Goal: Information Seeking & Learning: Learn about a topic

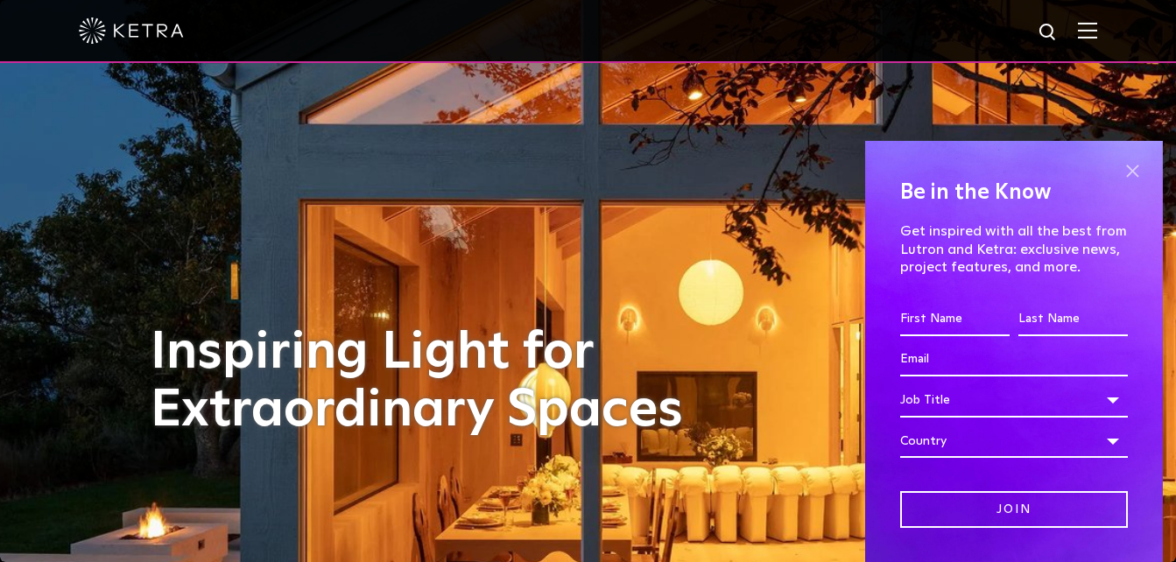
click at [1119, 169] on span at bounding box center [1132, 172] width 26 height 26
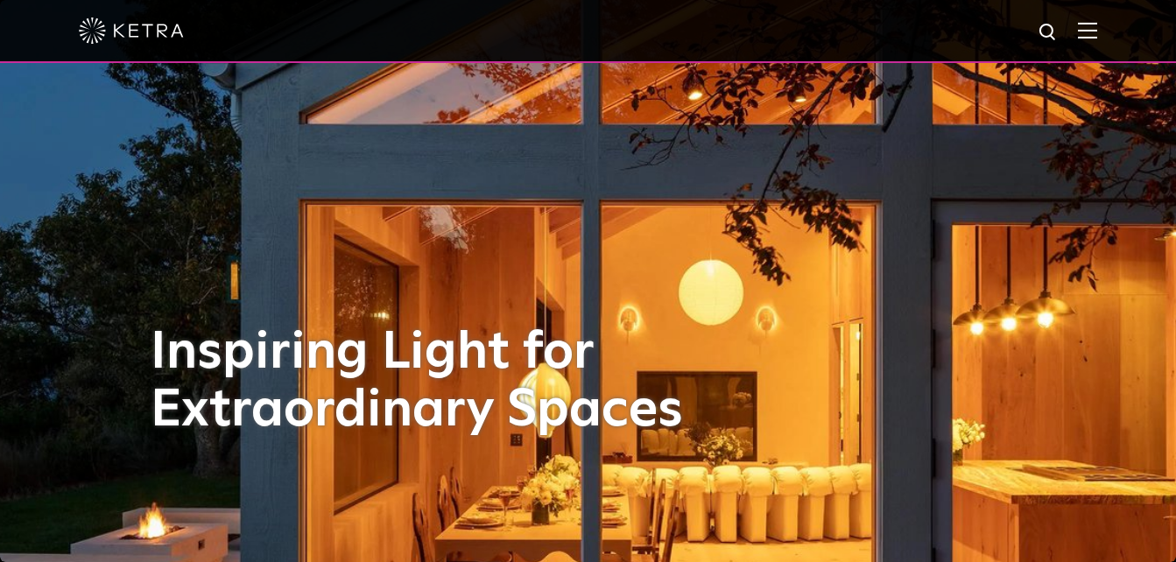
click at [1097, 32] on img at bounding box center [1087, 30] width 19 height 17
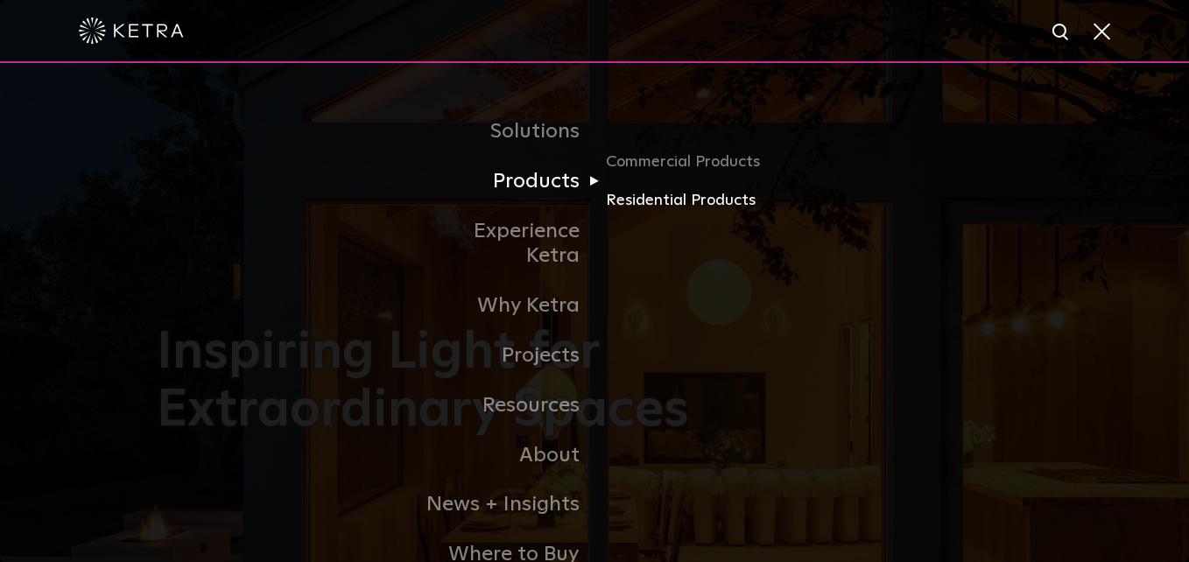
click at [679, 205] on link "Residential Products" at bounding box center [690, 200] width 168 height 25
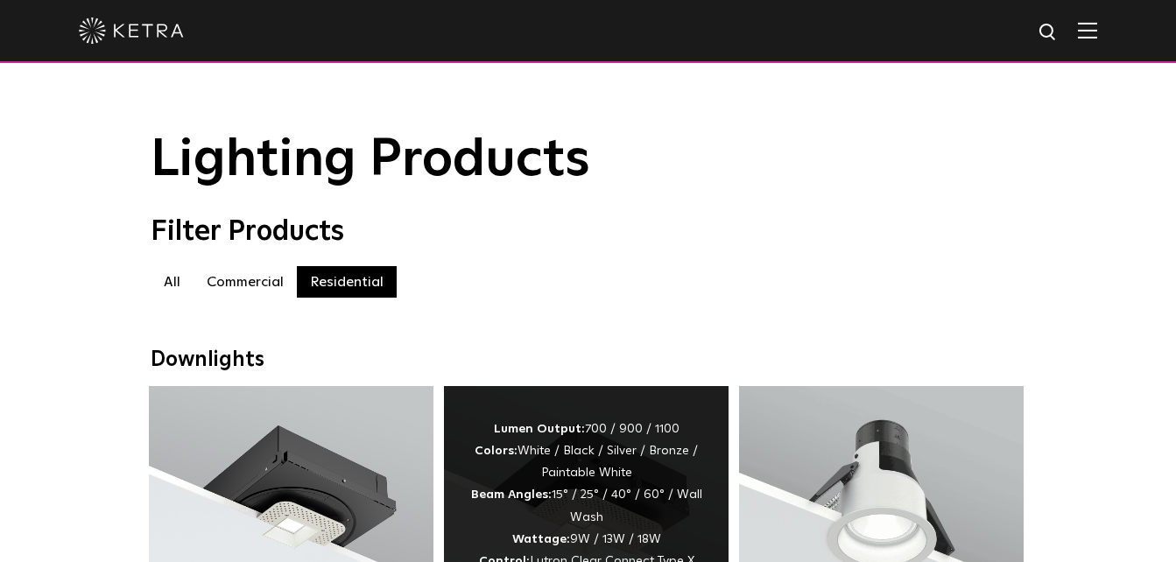
scroll to position [175, 0]
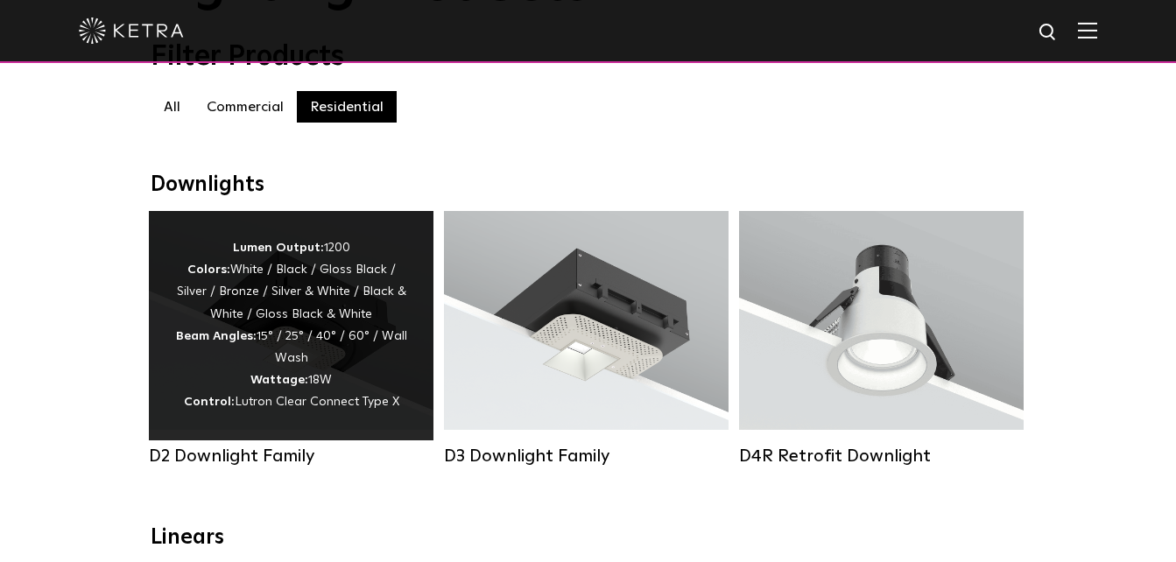
click at [323, 310] on div "Lumen Output: 1200 Colors: White / Black / Gloss Black / Silver / Bronze / Silv…" at bounding box center [291, 325] width 232 height 177
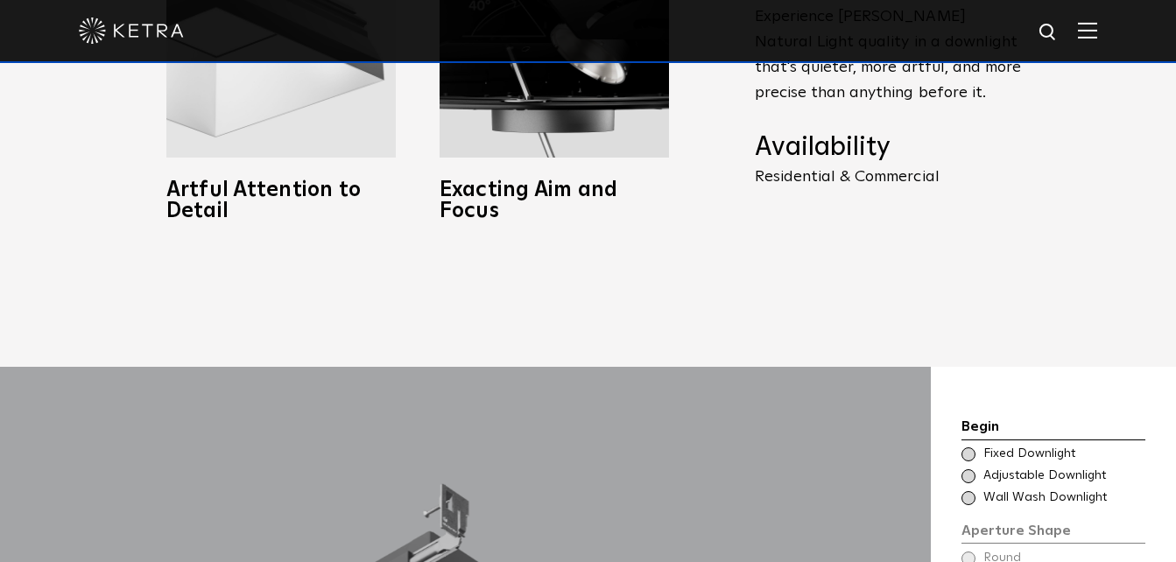
scroll to position [526, 0]
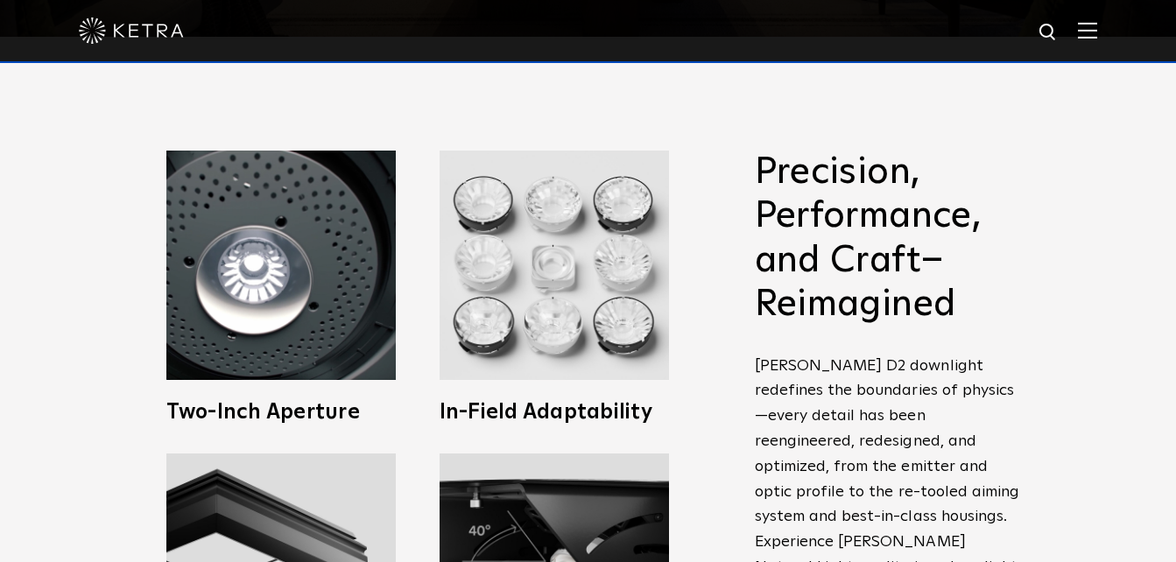
click at [1097, 28] on img at bounding box center [1087, 30] width 19 height 17
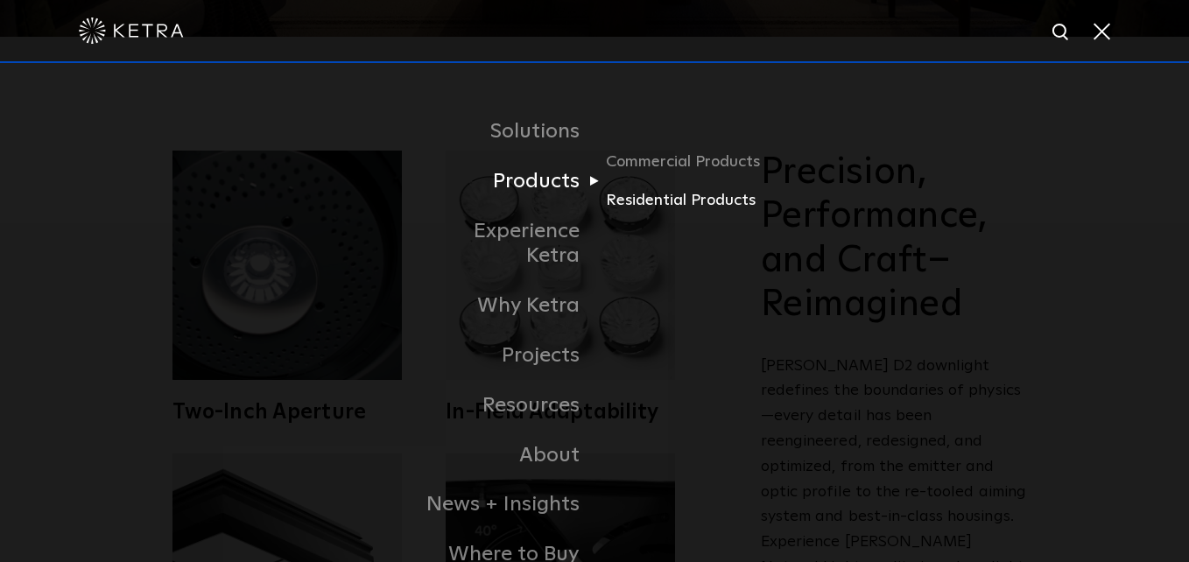
click at [634, 196] on link "Residential Products" at bounding box center [690, 200] width 168 height 25
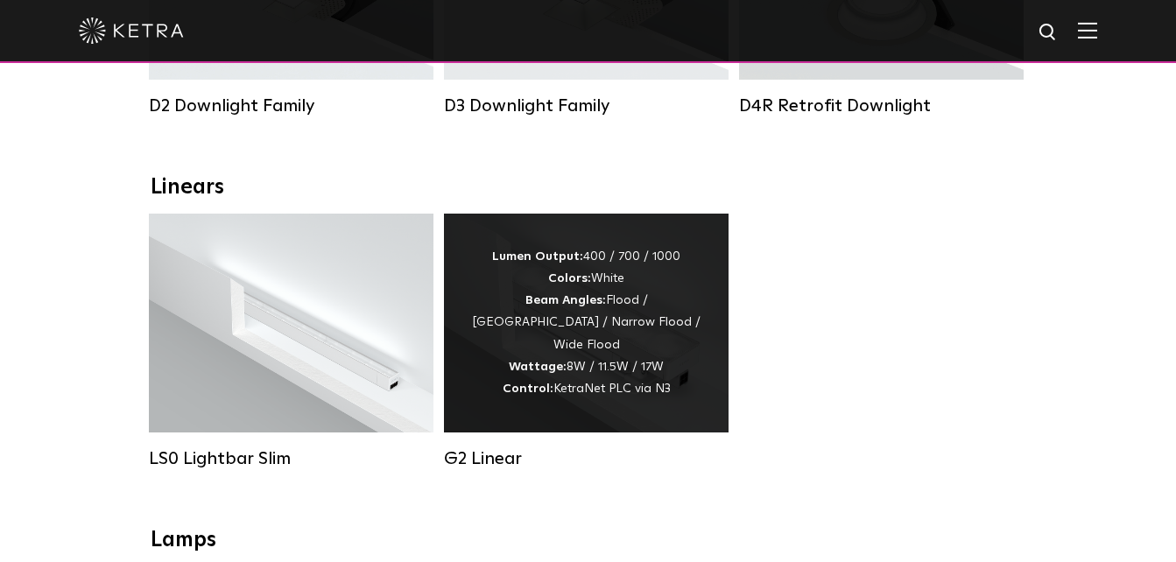
scroll to position [876, 0]
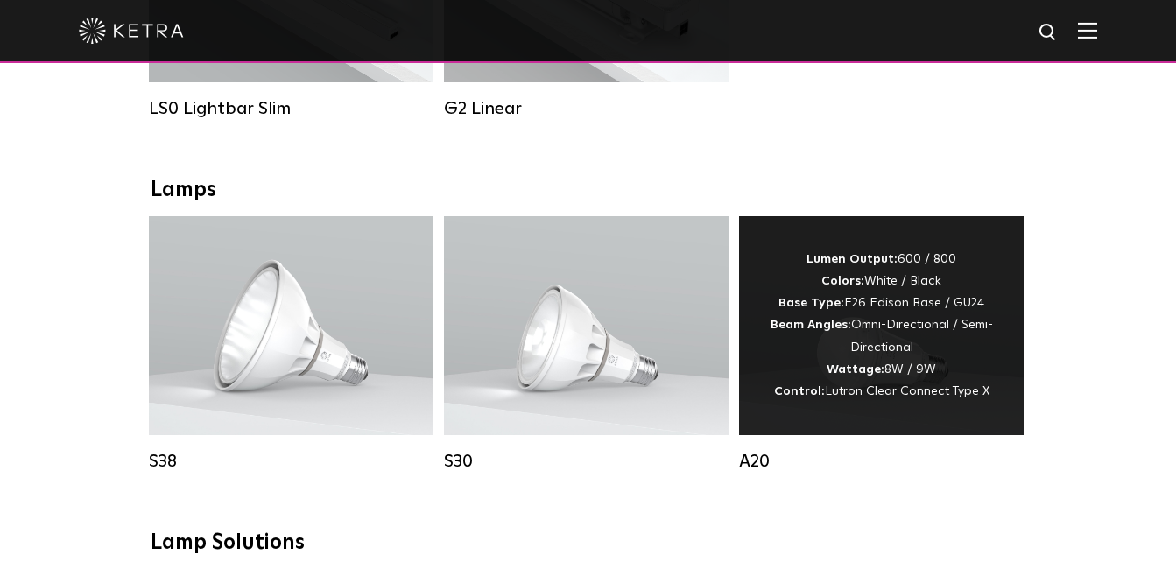
click at [904, 363] on div "Lumen Output: 600 / 800 Colors: White / Black Base Type: E26 Edison Base / GU24…" at bounding box center [882, 326] width 232 height 154
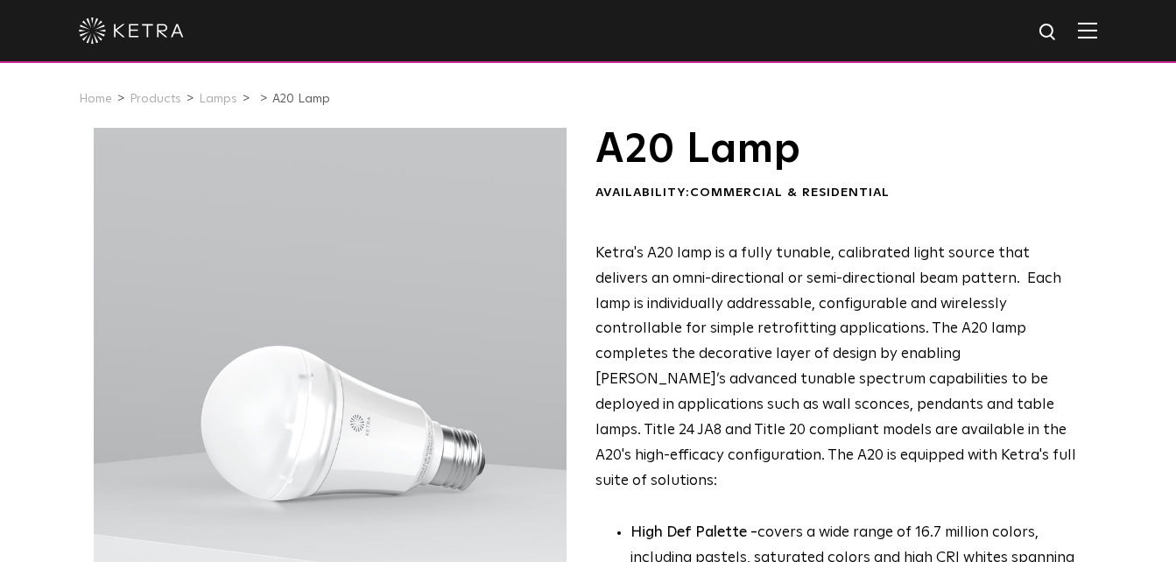
click at [1097, 39] on img at bounding box center [1087, 30] width 19 height 17
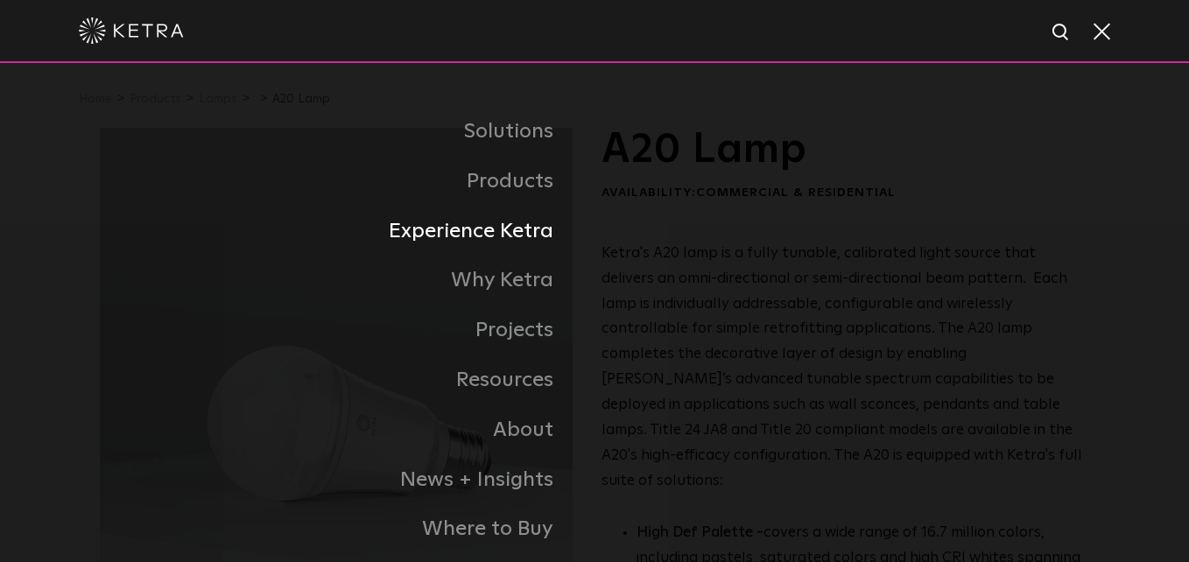
click at [512, 229] on link "Experience Ketra" at bounding box center [347, 232] width 495 height 50
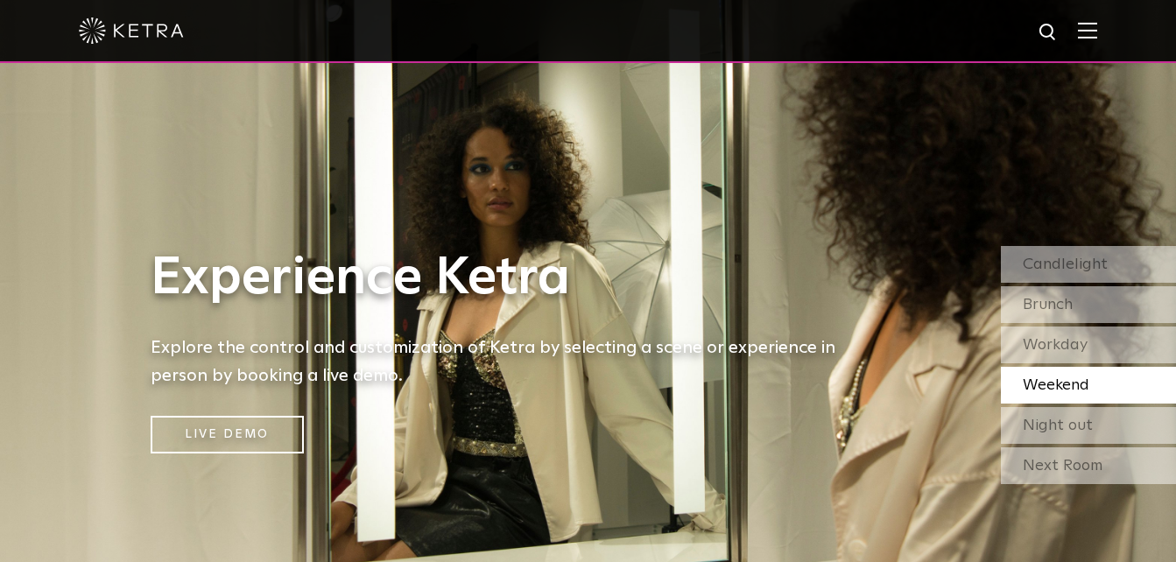
click at [1096, 36] on img at bounding box center [1087, 30] width 19 height 17
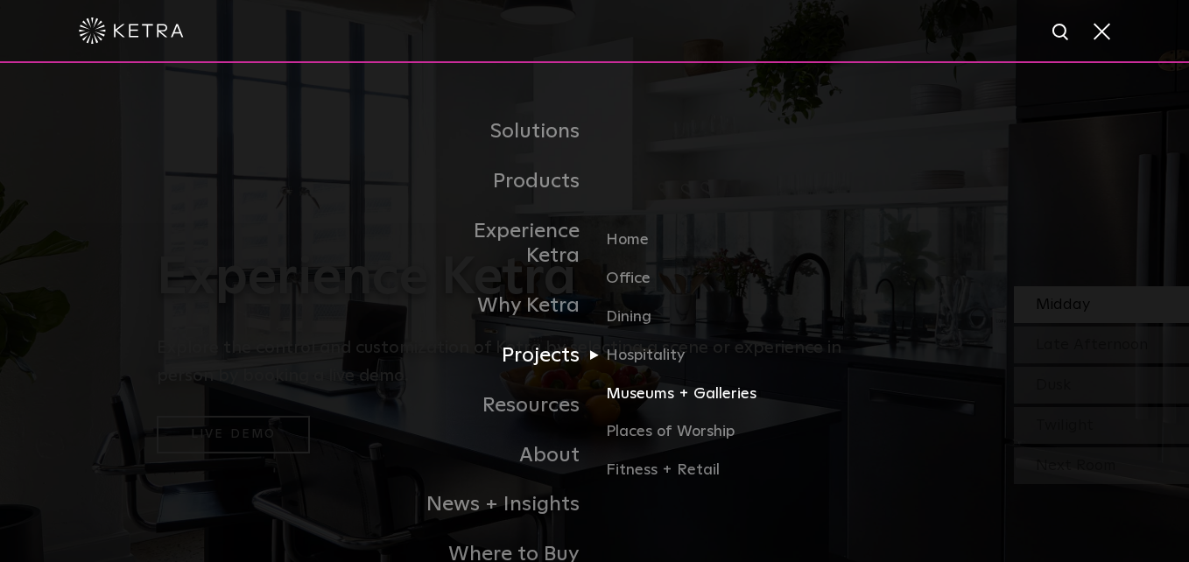
click at [668, 382] on link "Museums + Galleries" at bounding box center [690, 401] width 168 height 39
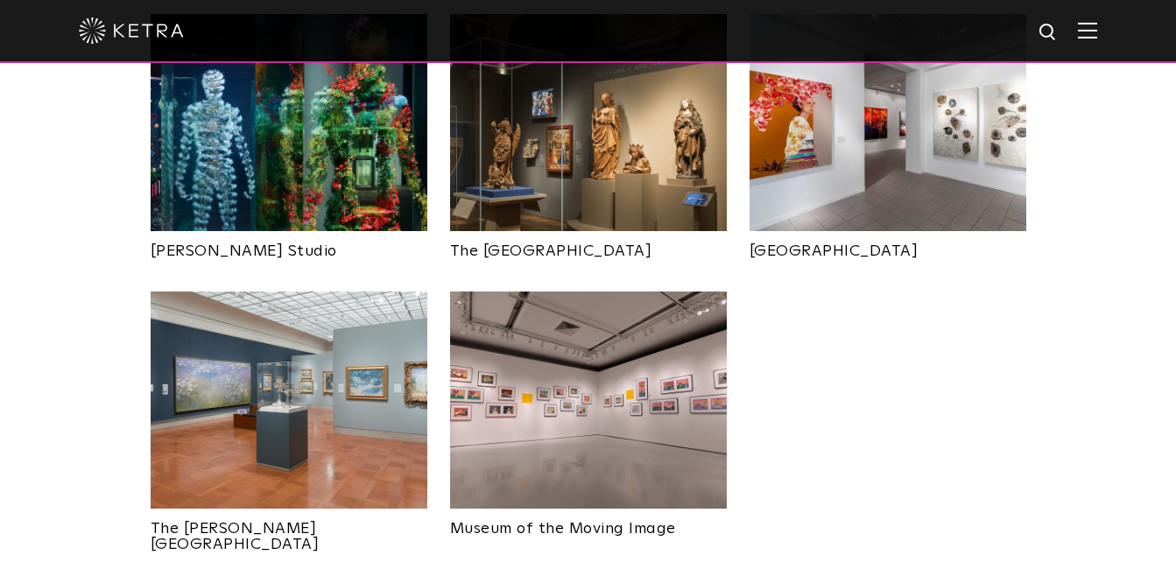
scroll to position [701, 0]
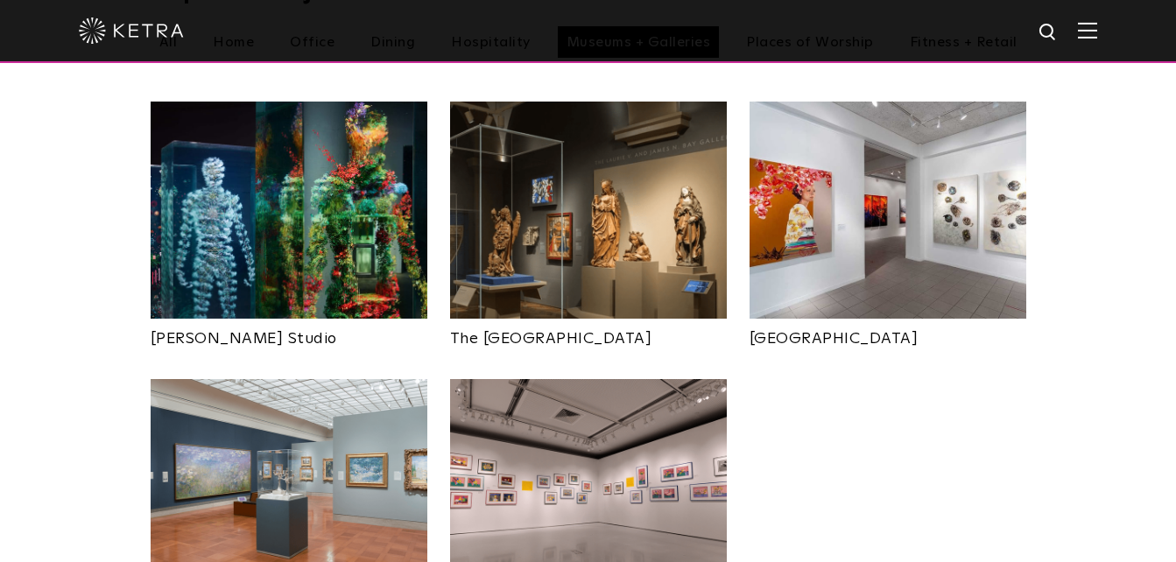
click at [836, 241] on img at bounding box center [888, 210] width 277 height 217
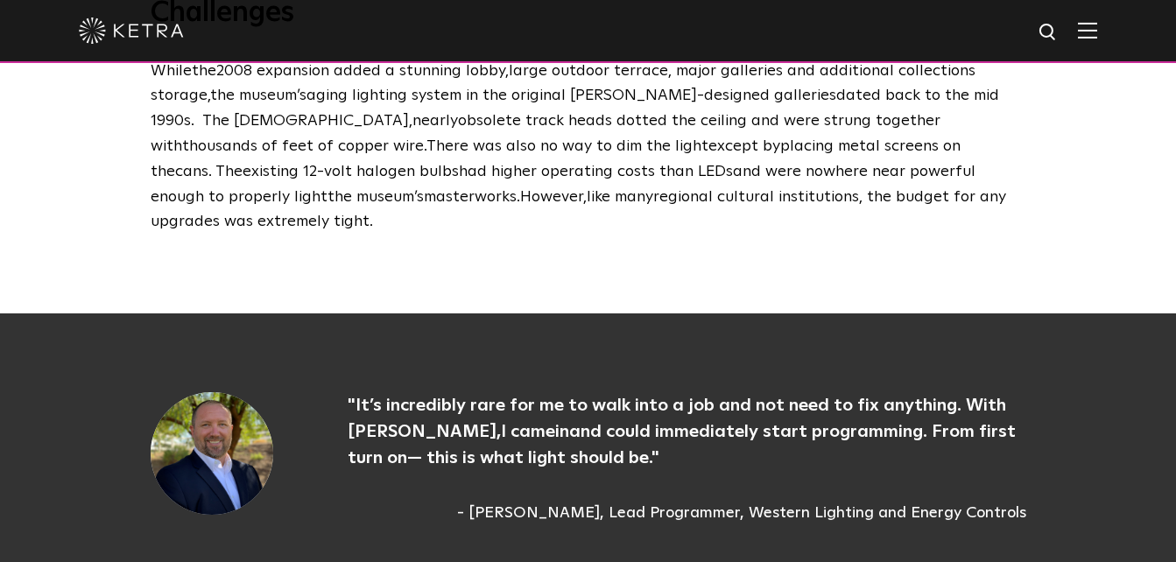
scroll to position [1632, 0]
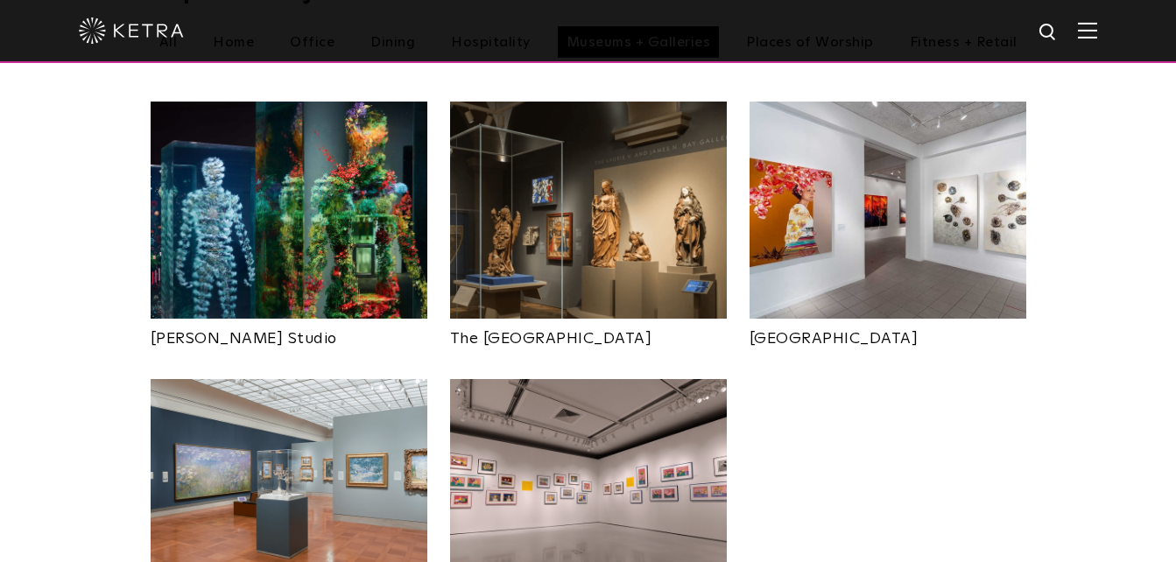
scroll to position [788, 0]
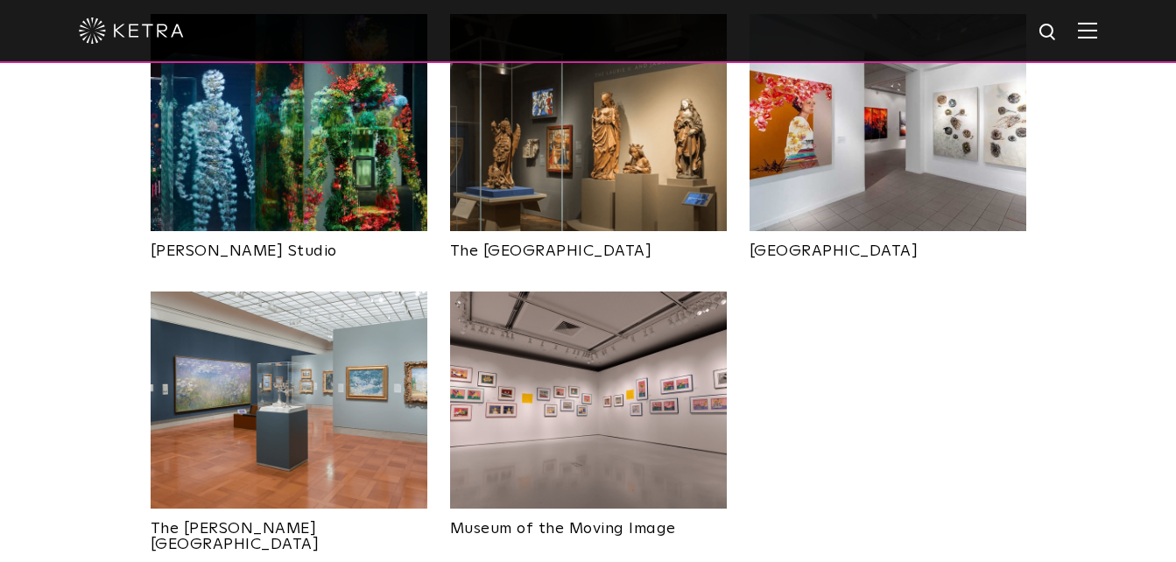
click at [300, 156] on img at bounding box center [289, 122] width 277 height 217
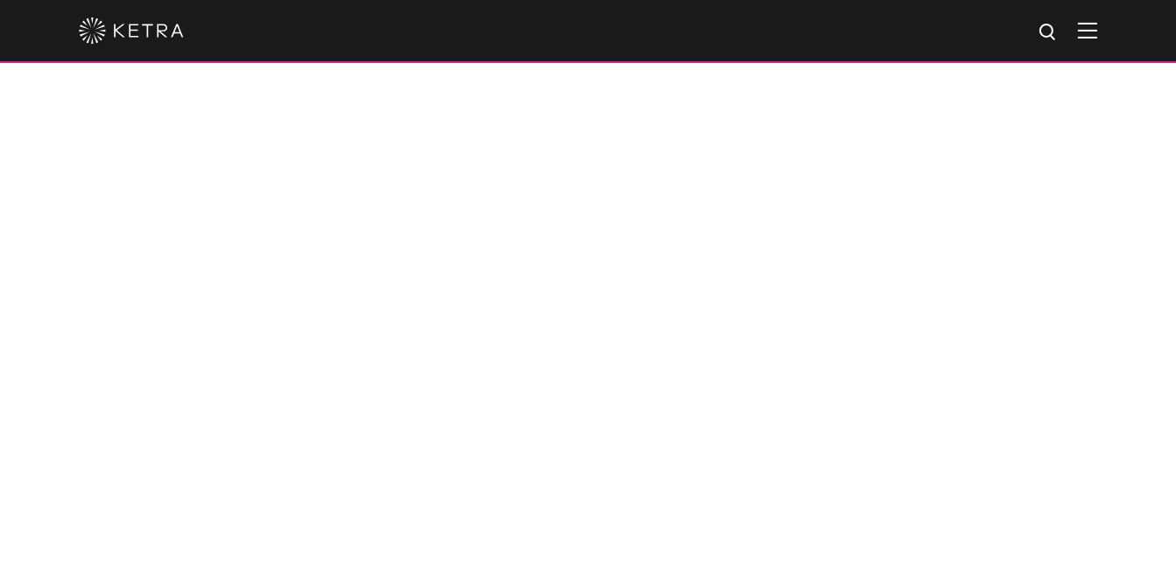
scroll to position [1226, 0]
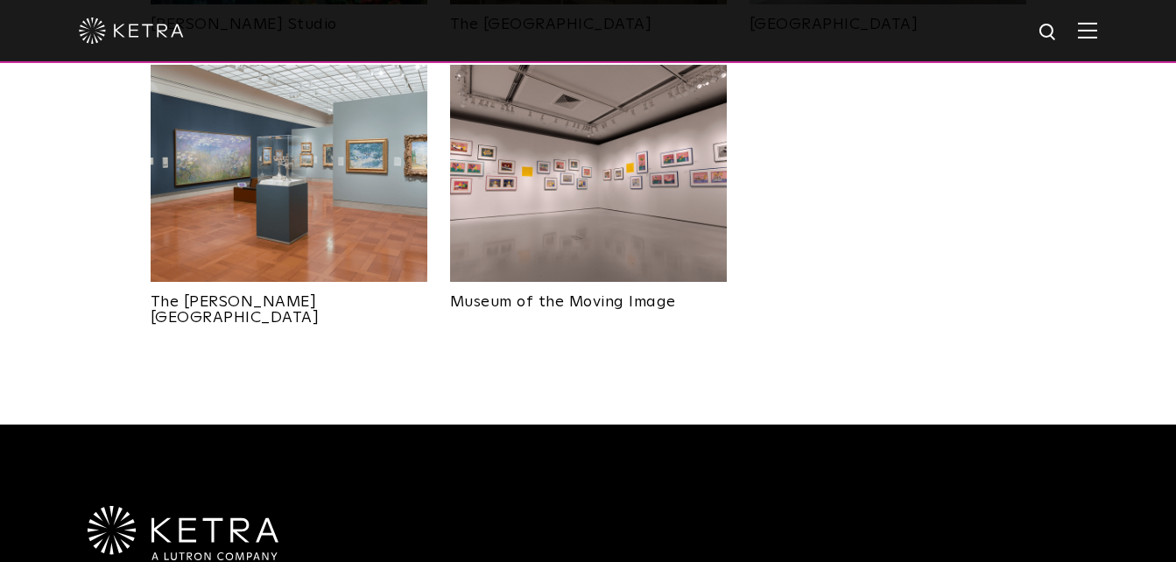
scroll to position [788, 0]
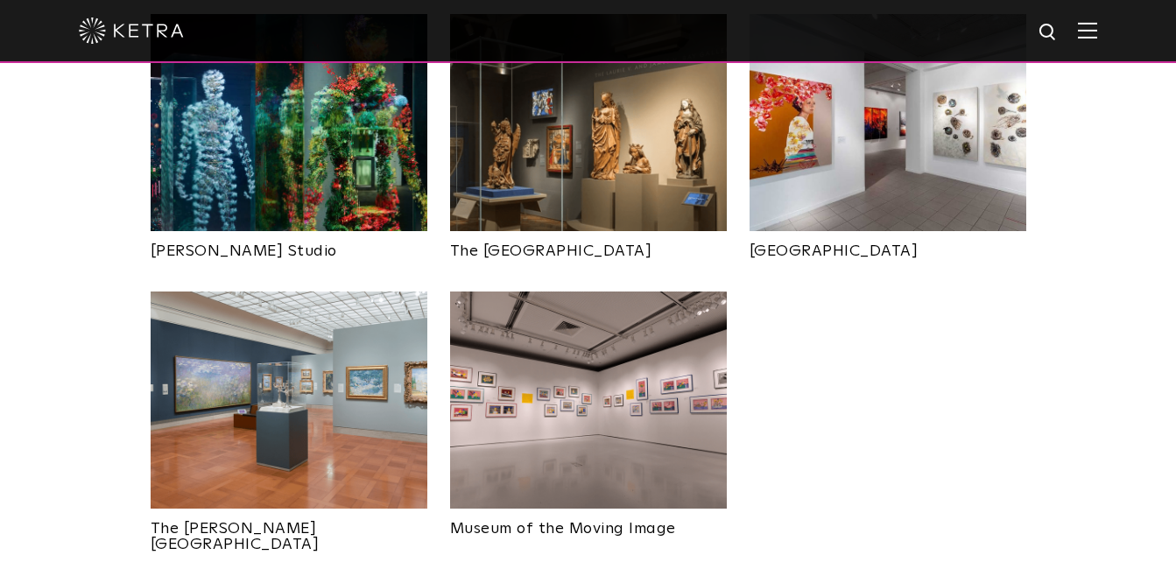
click at [574, 399] on img at bounding box center [588, 400] width 277 height 217
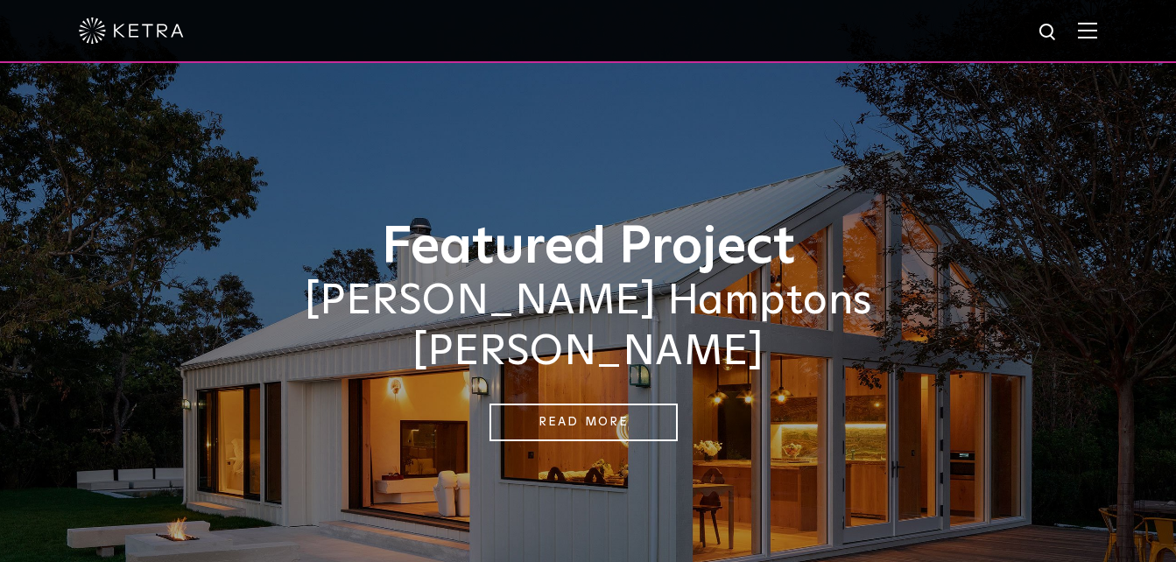
scroll to position [526, 0]
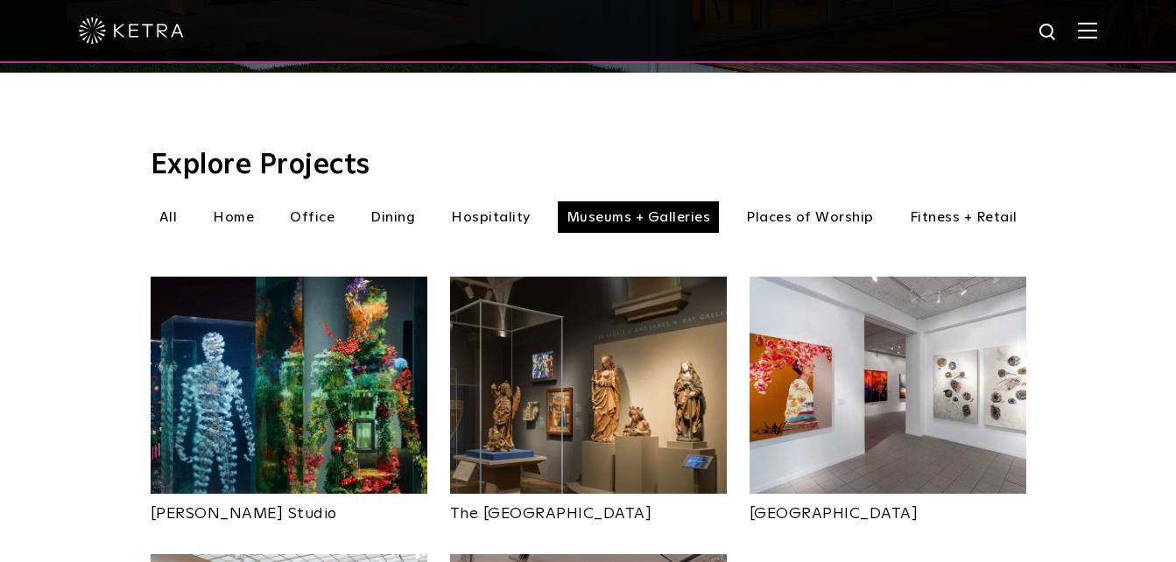
click at [234, 201] on li "Home" at bounding box center [233, 217] width 59 height 32
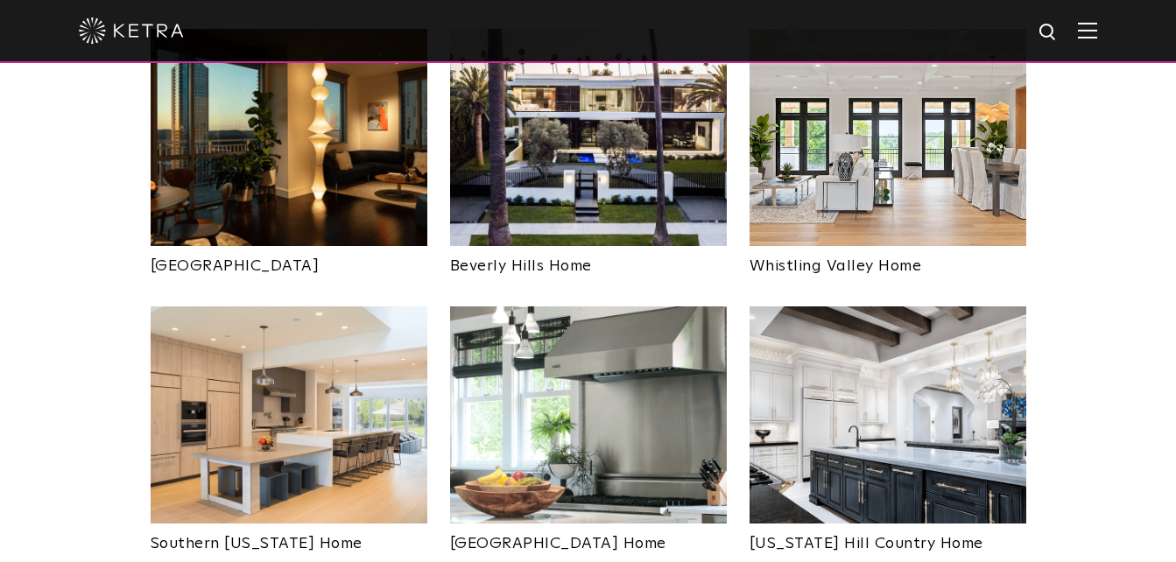
scroll to position [454, 0]
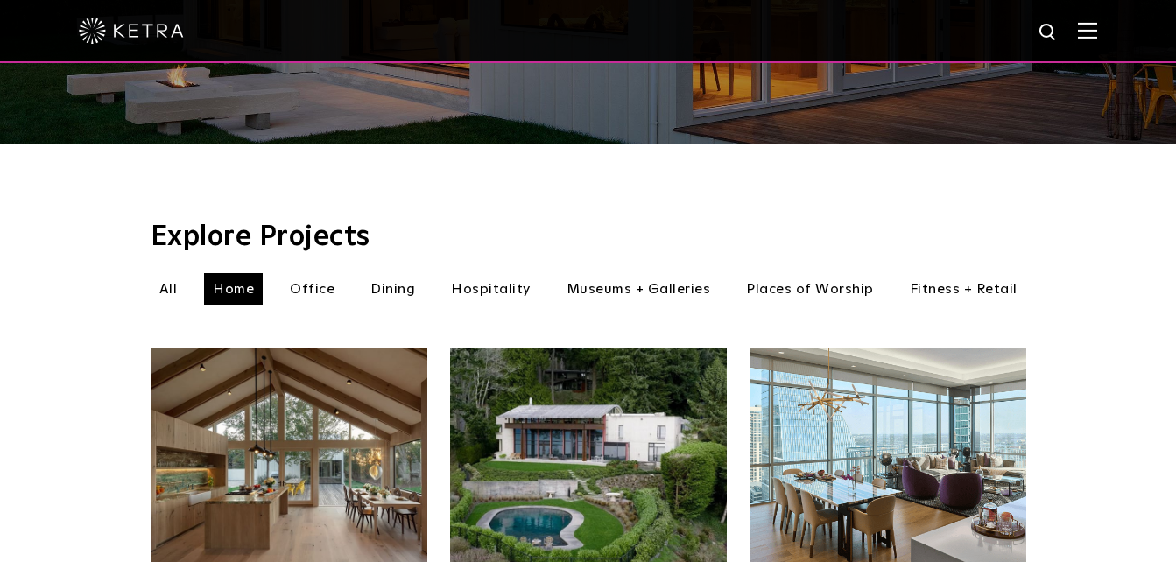
click at [1091, 25] on img at bounding box center [1087, 30] width 19 height 17
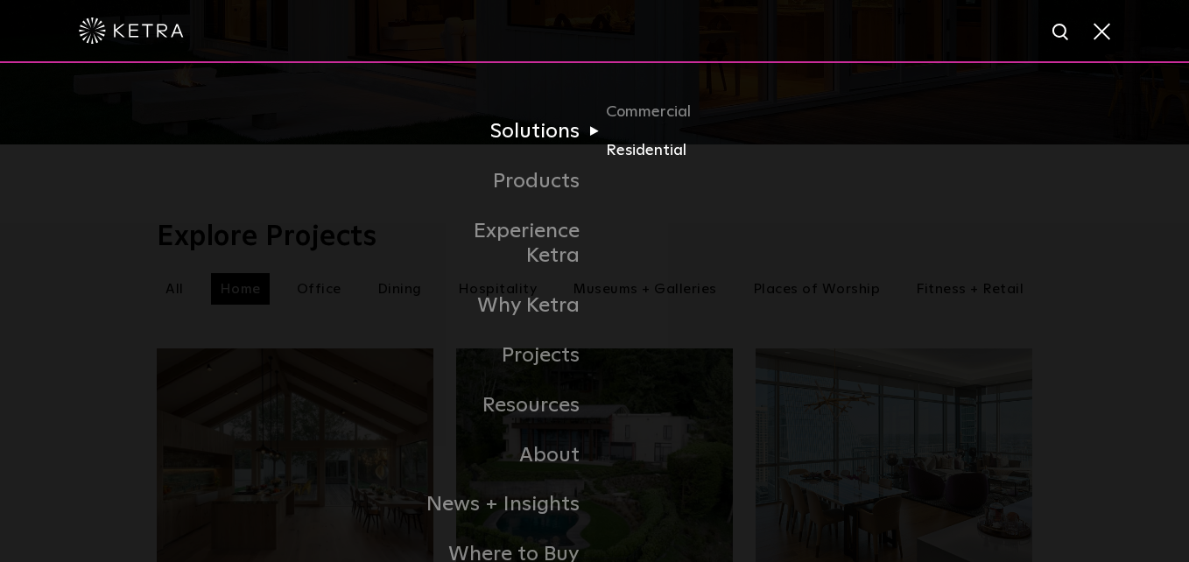
click at [653, 159] on link "Residential" at bounding box center [690, 150] width 168 height 25
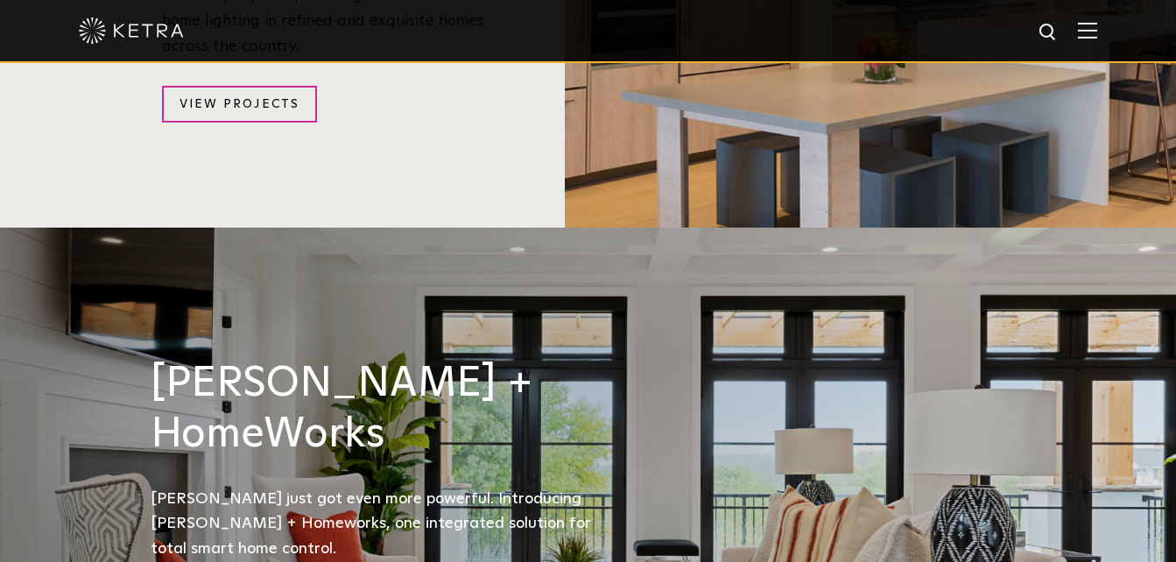
scroll to position [2102, 0]
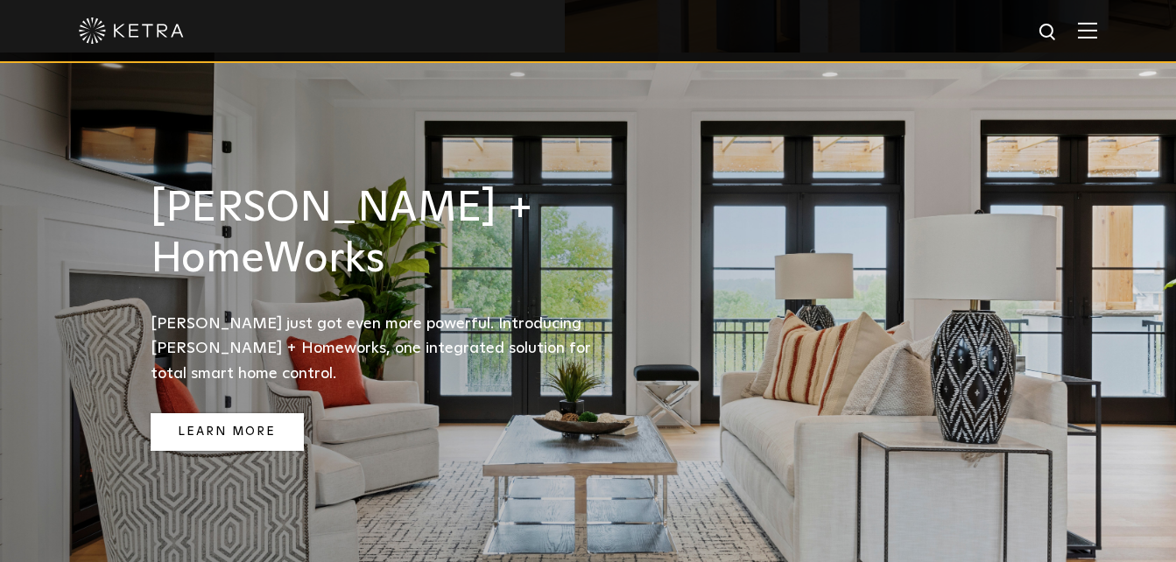
click at [260, 413] on link "Learn More" at bounding box center [227, 432] width 153 height 38
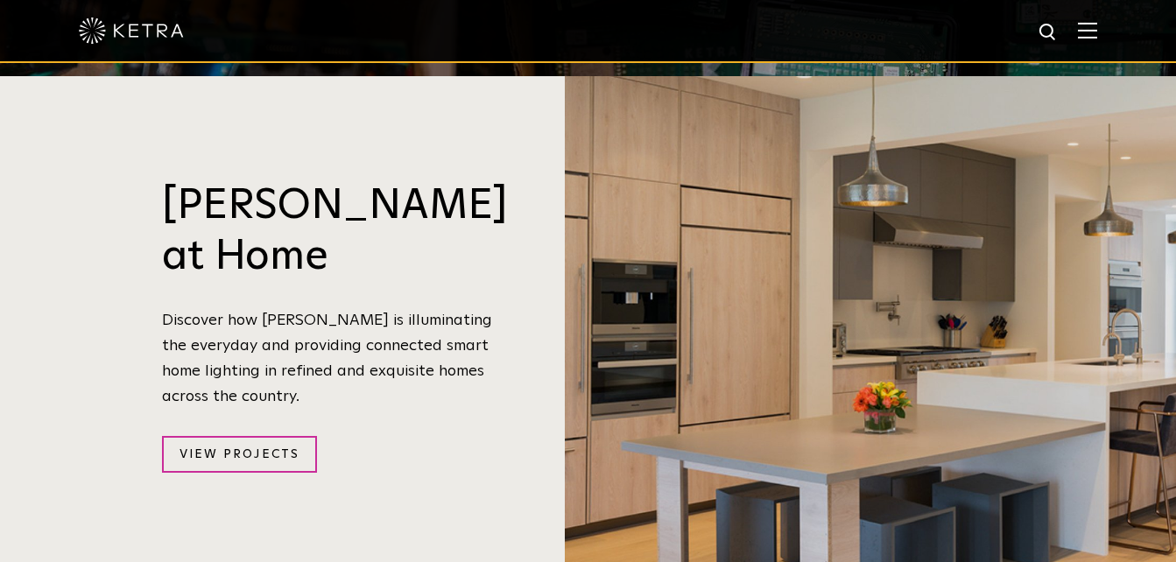
click at [154, 16] on div at bounding box center [588, 30] width 1019 height 61
click at [138, 29] on img at bounding box center [131, 31] width 105 height 26
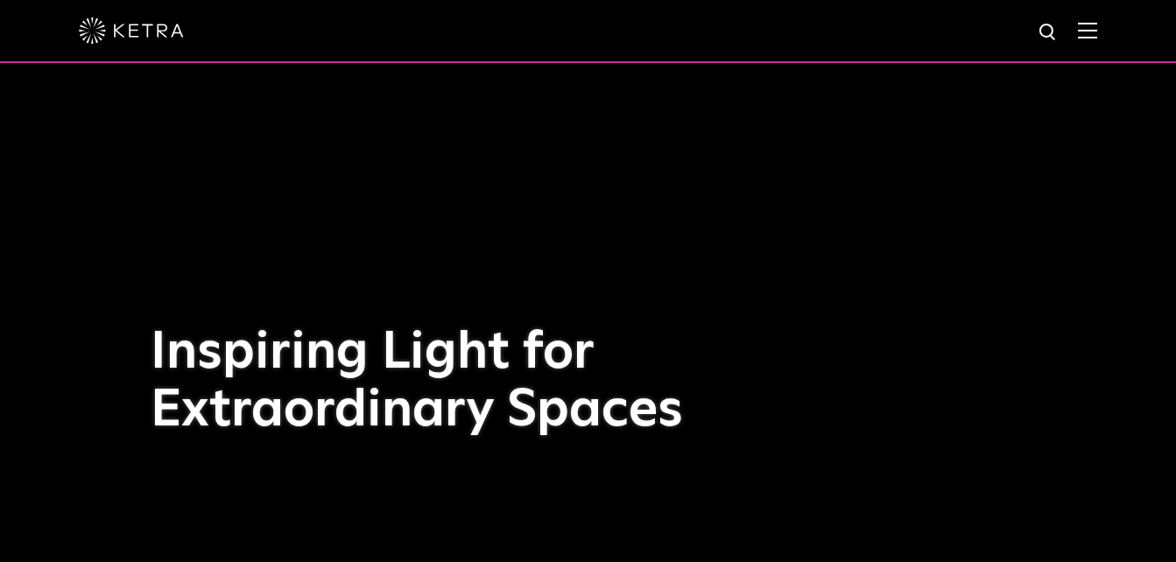
click at [1097, 32] on img at bounding box center [1087, 30] width 19 height 17
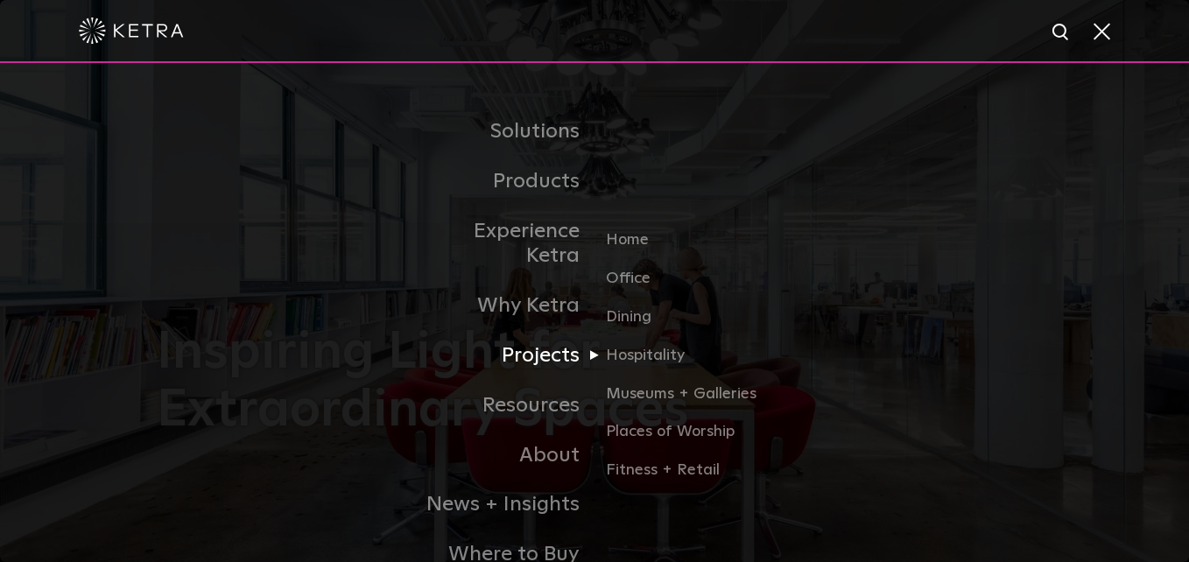
click at [552, 335] on link "Projects" at bounding box center [505, 356] width 180 height 50
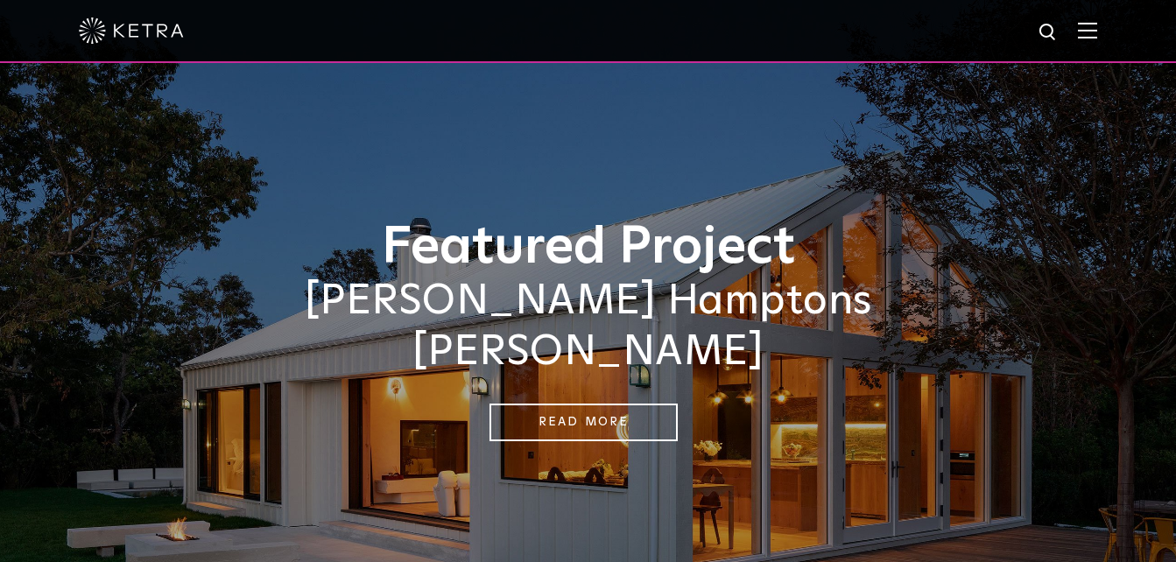
click at [1097, 29] on img at bounding box center [1087, 30] width 19 height 17
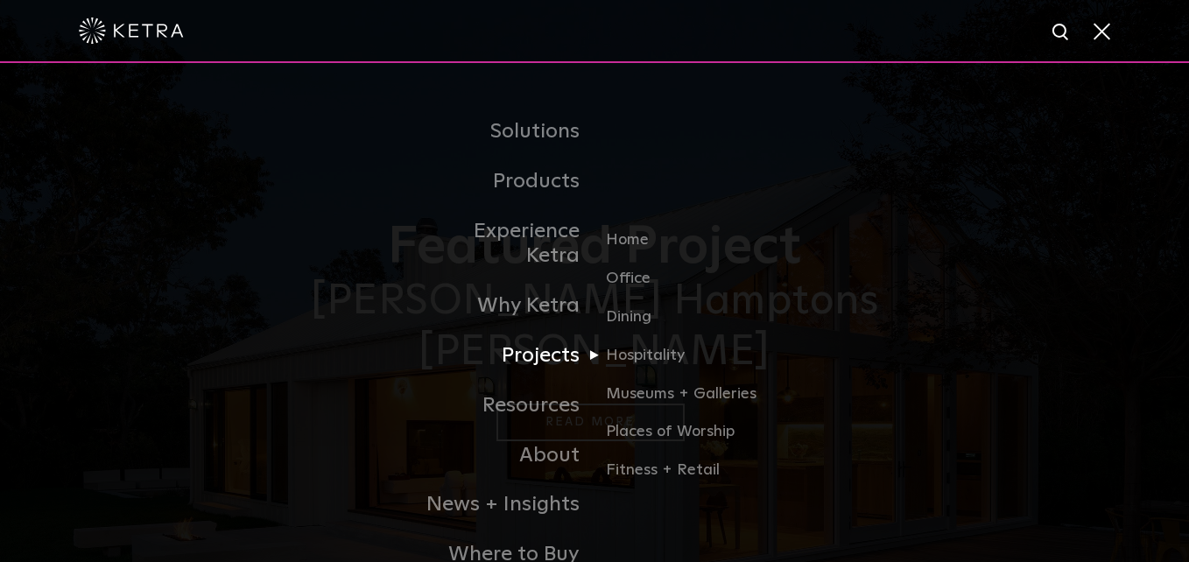
click at [556, 334] on link "Projects" at bounding box center [505, 356] width 180 height 50
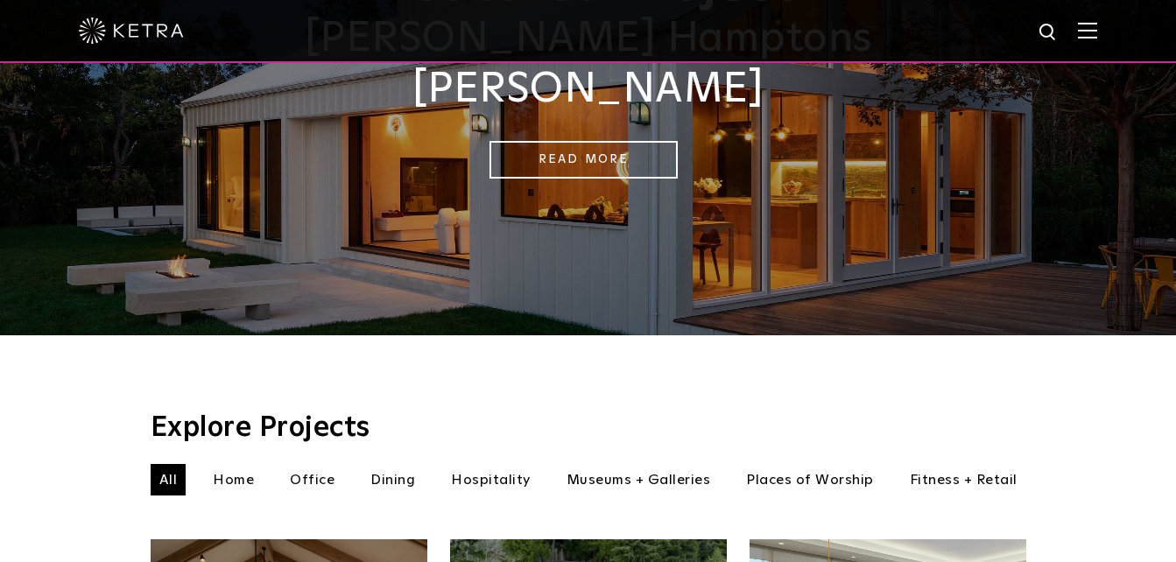
scroll to position [438, 0]
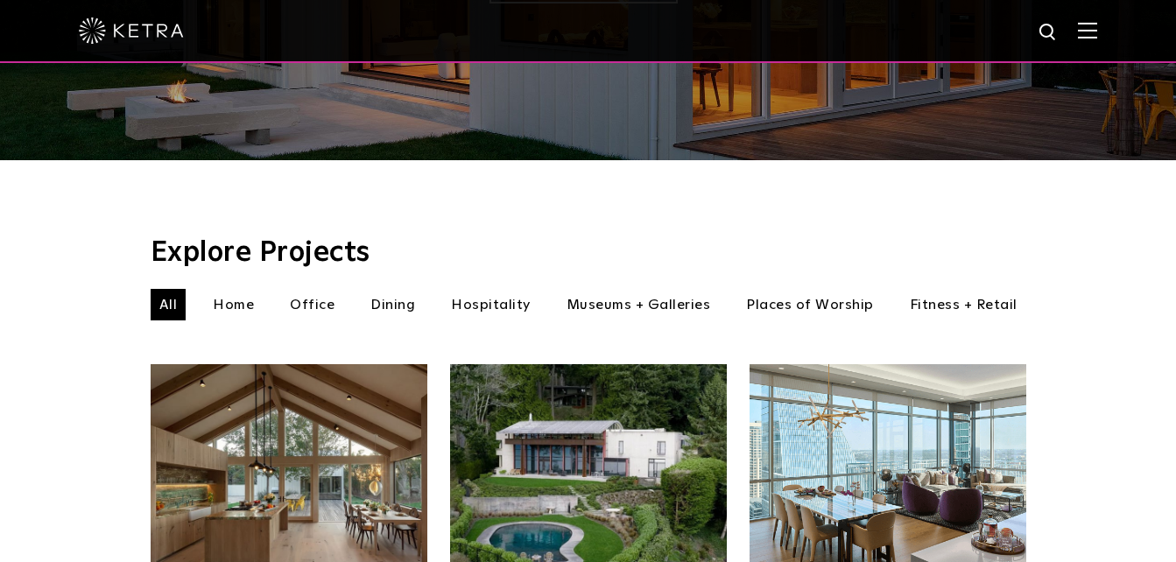
click at [234, 289] on li "Home" at bounding box center [233, 305] width 59 height 32
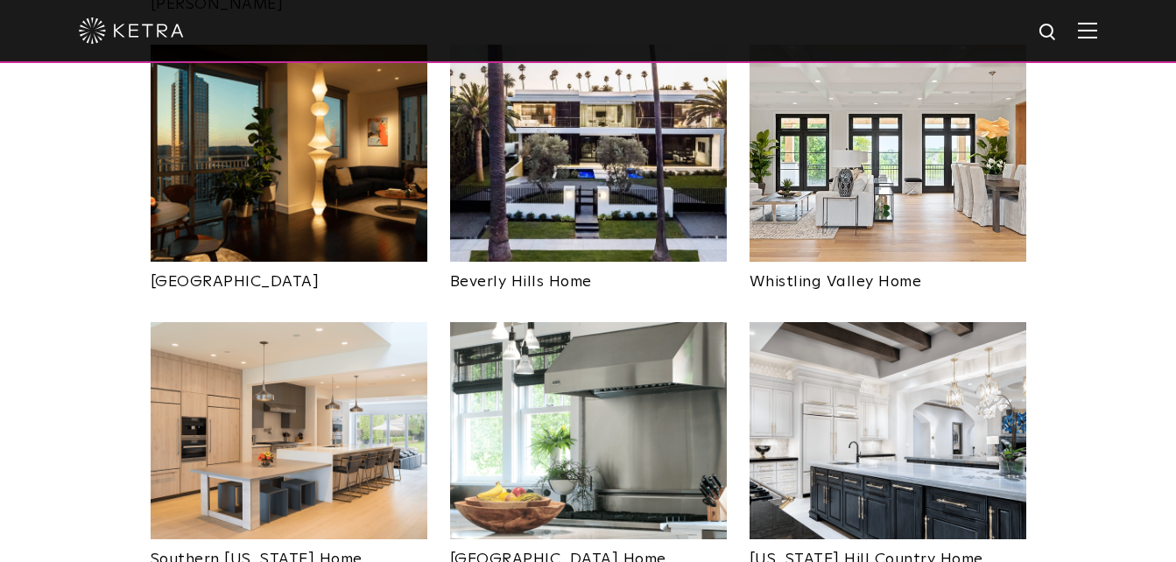
scroll to position [963, 0]
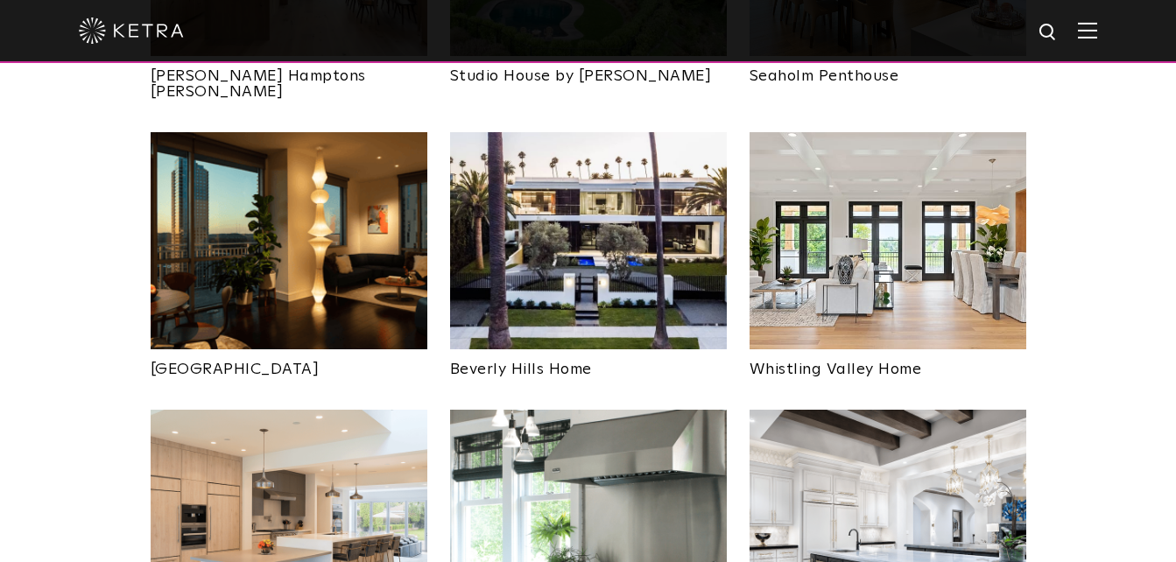
click at [646, 231] on img at bounding box center [588, 240] width 277 height 217
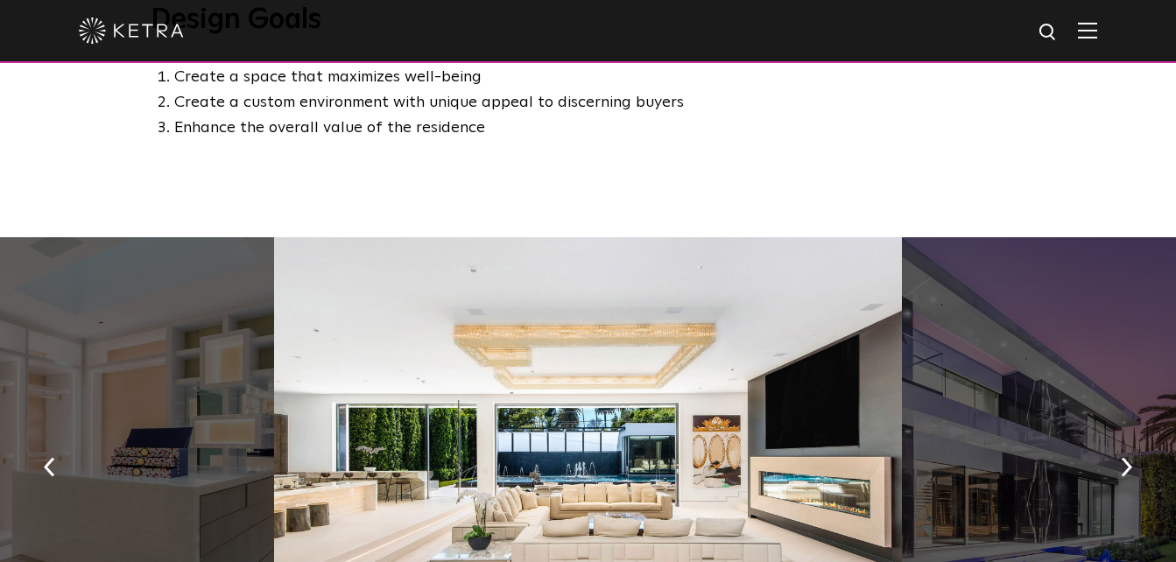
scroll to position [1139, 0]
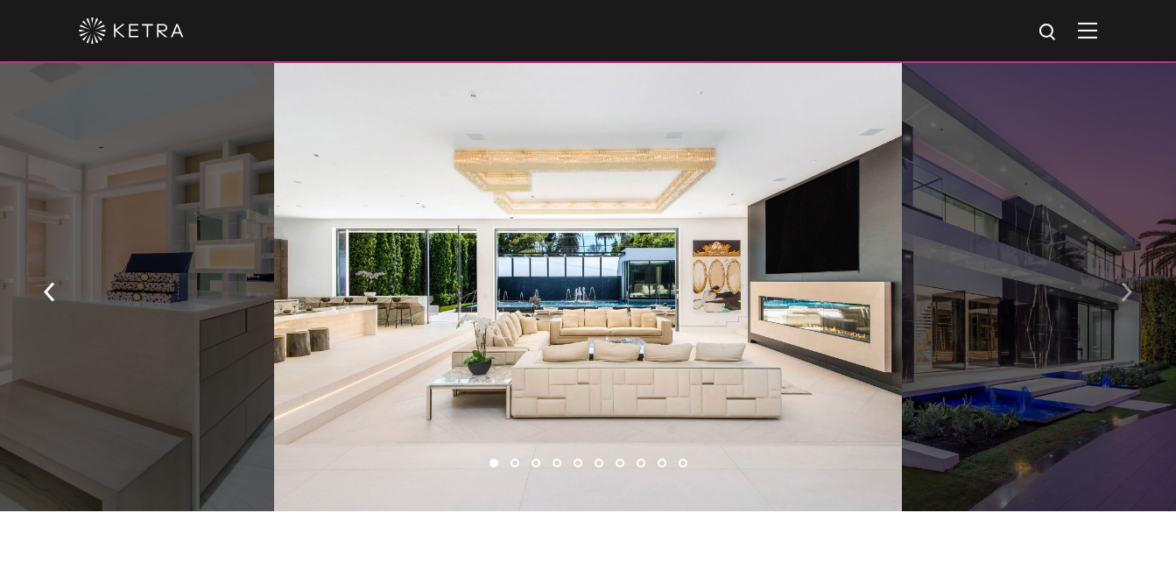
click at [1126, 295] on img "button" at bounding box center [1126, 292] width 11 height 19
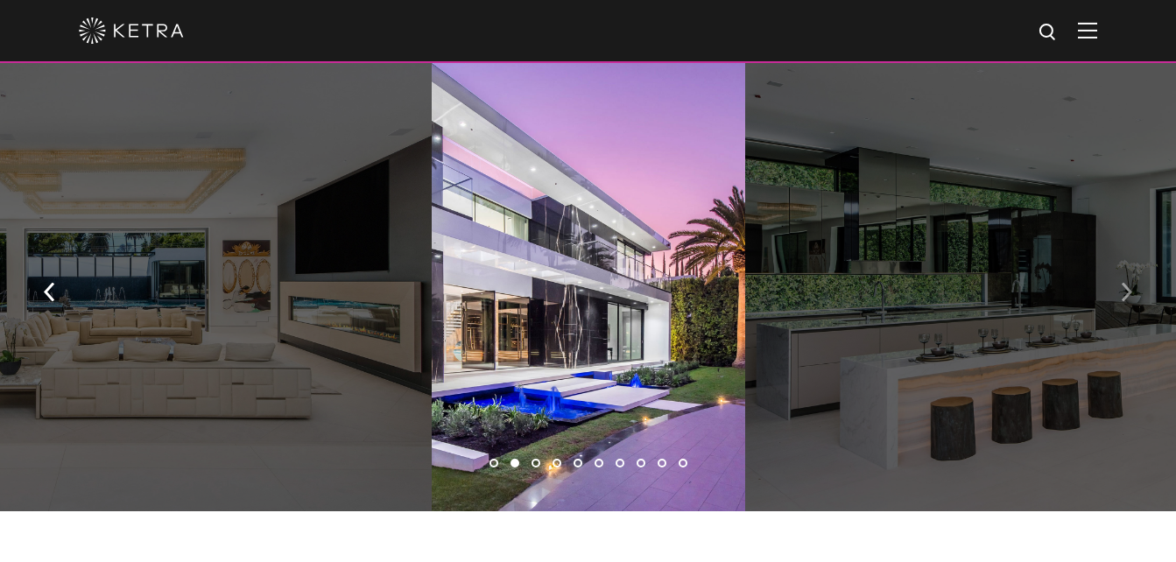
click at [1126, 295] on img "button" at bounding box center [1126, 292] width 11 height 19
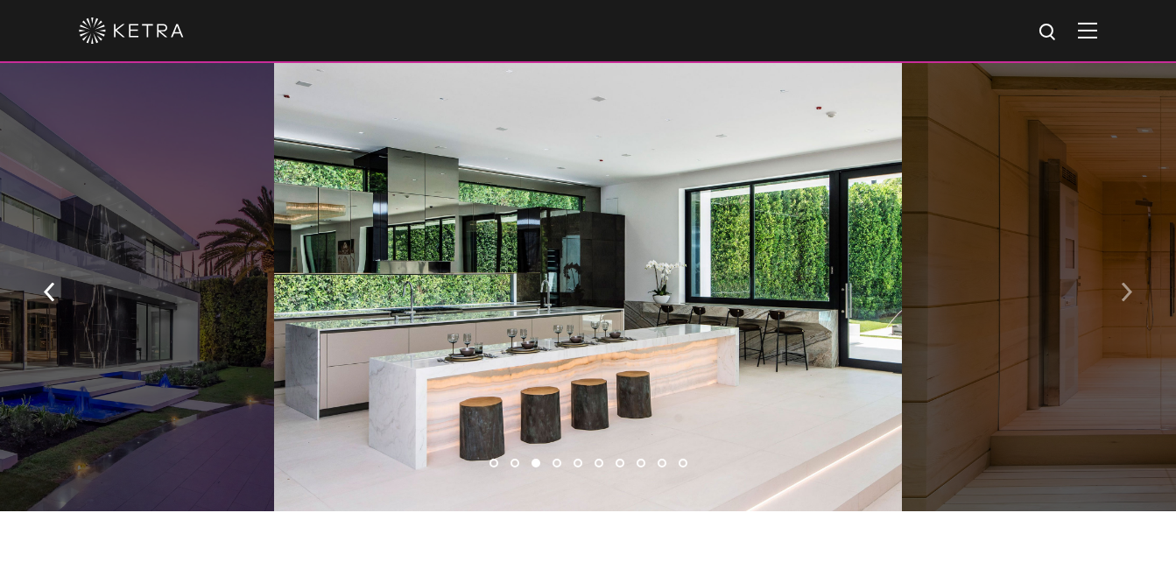
click at [1126, 295] on img "button" at bounding box center [1126, 292] width 11 height 19
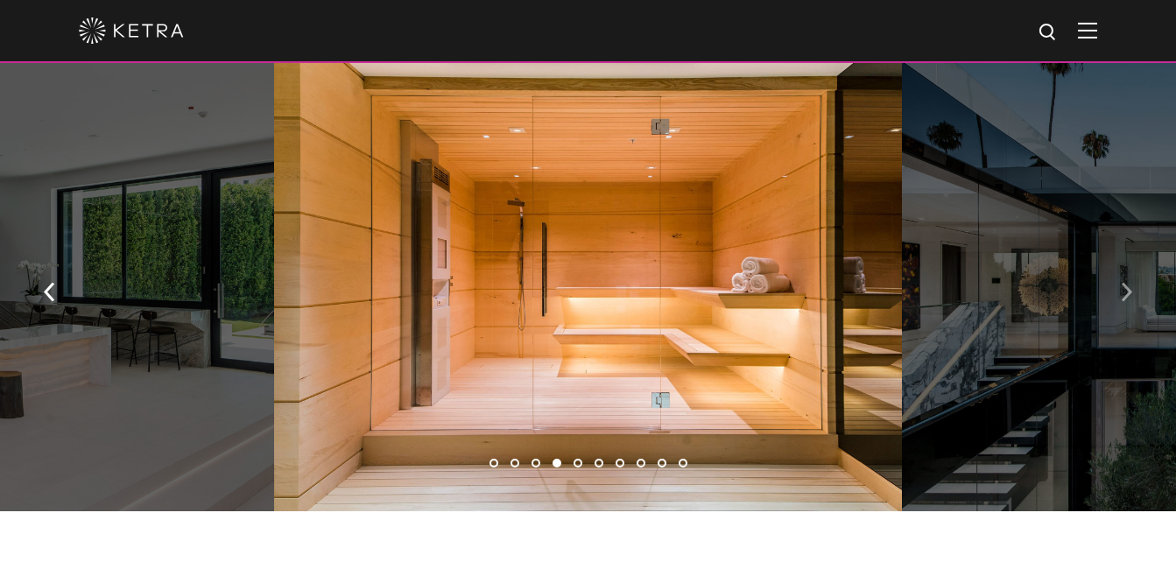
click at [1126, 295] on img "button" at bounding box center [1126, 292] width 11 height 19
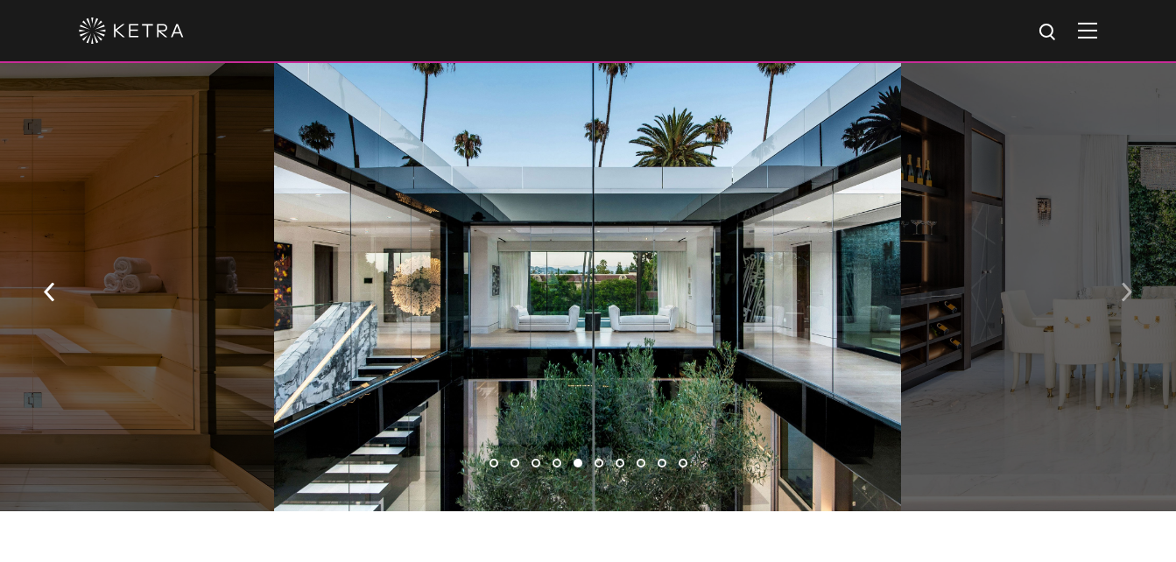
click at [1120, 302] on button "button" at bounding box center [1127, 291] width 38 height 60
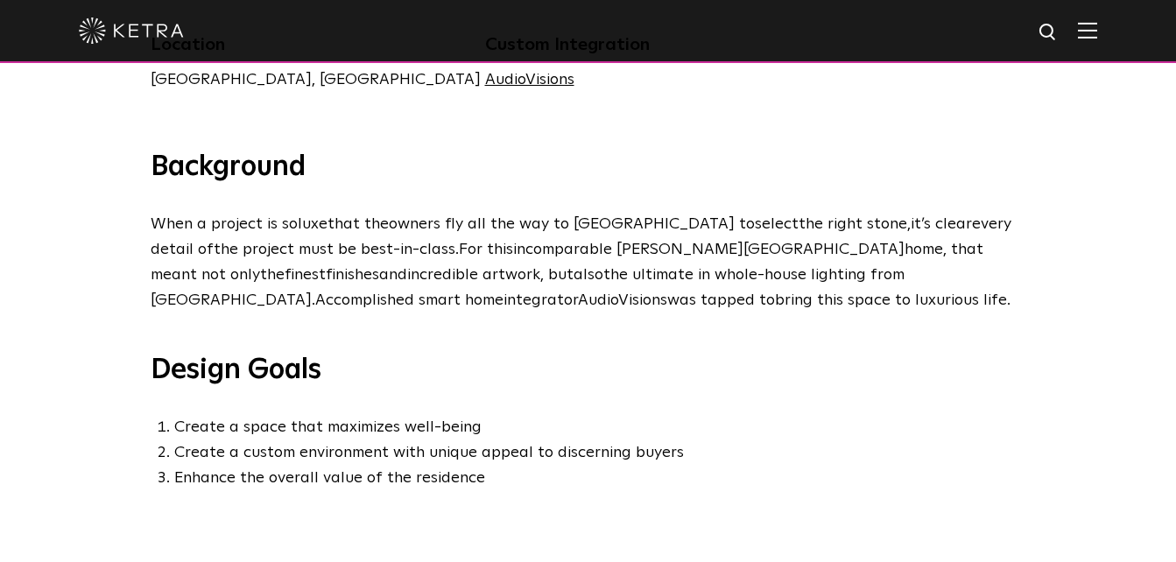
scroll to position [0, 0]
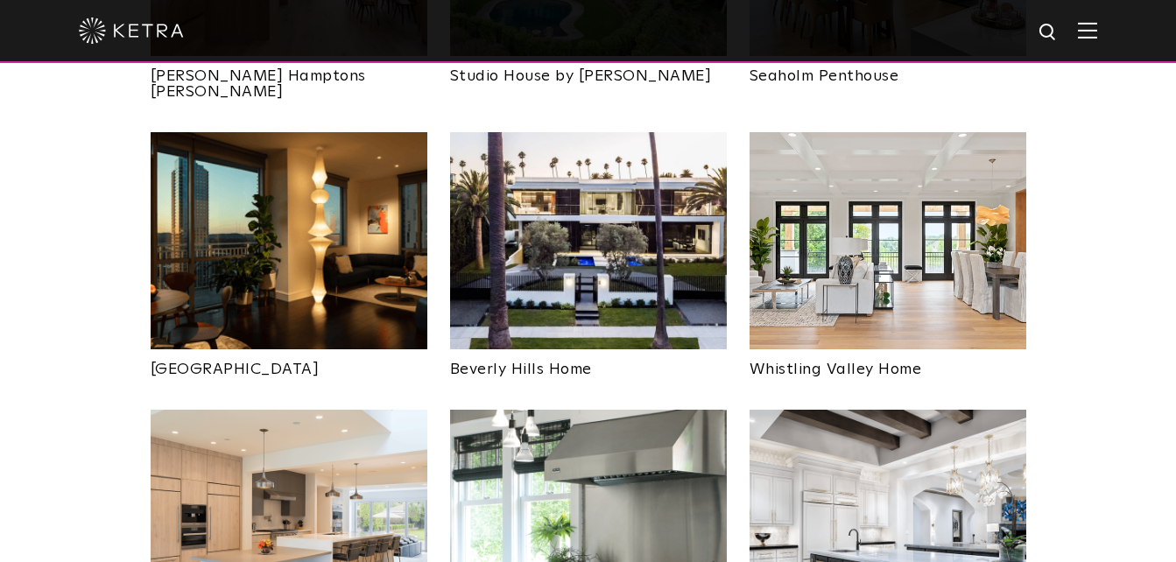
click at [316, 250] on img at bounding box center [289, 240] width 277 height 217
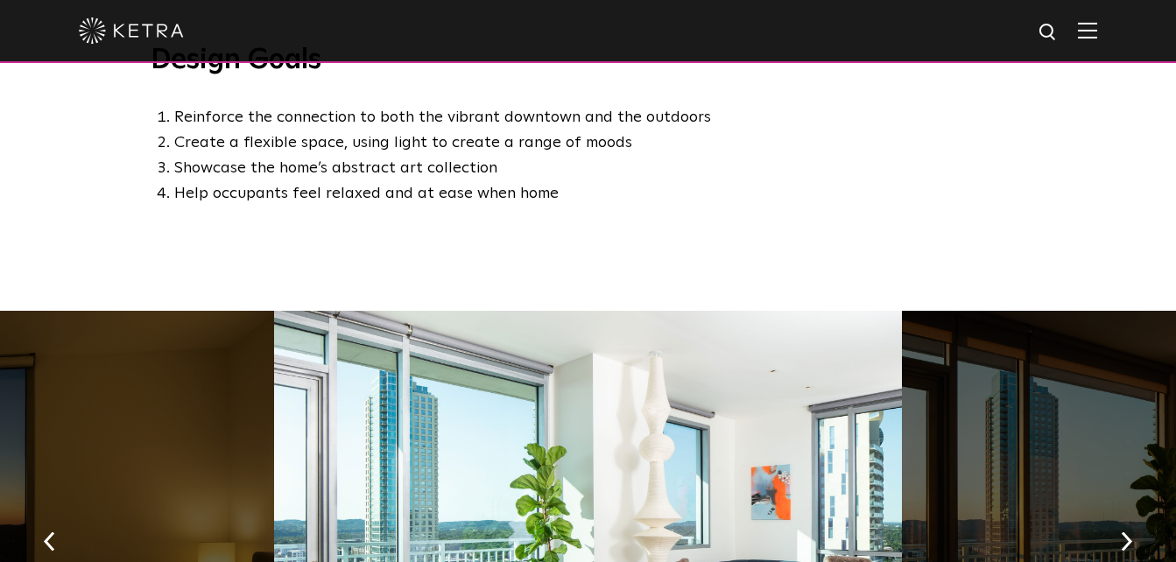
scroll to position [1139, 0]
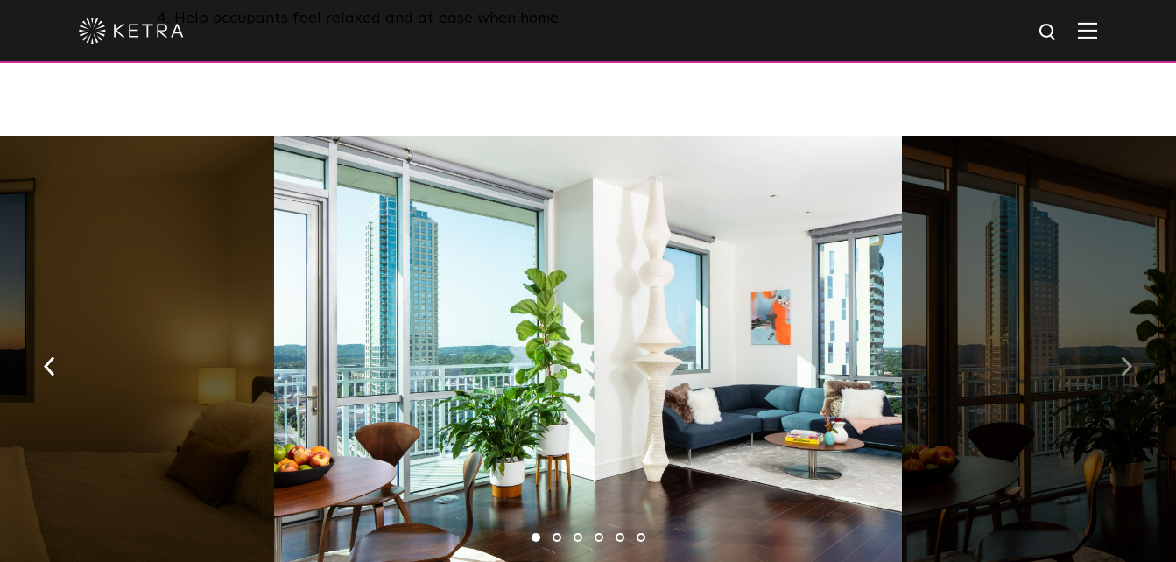
click at [1115, 335] on button "button" at bounding box center [1127, 365] width 38 height 60
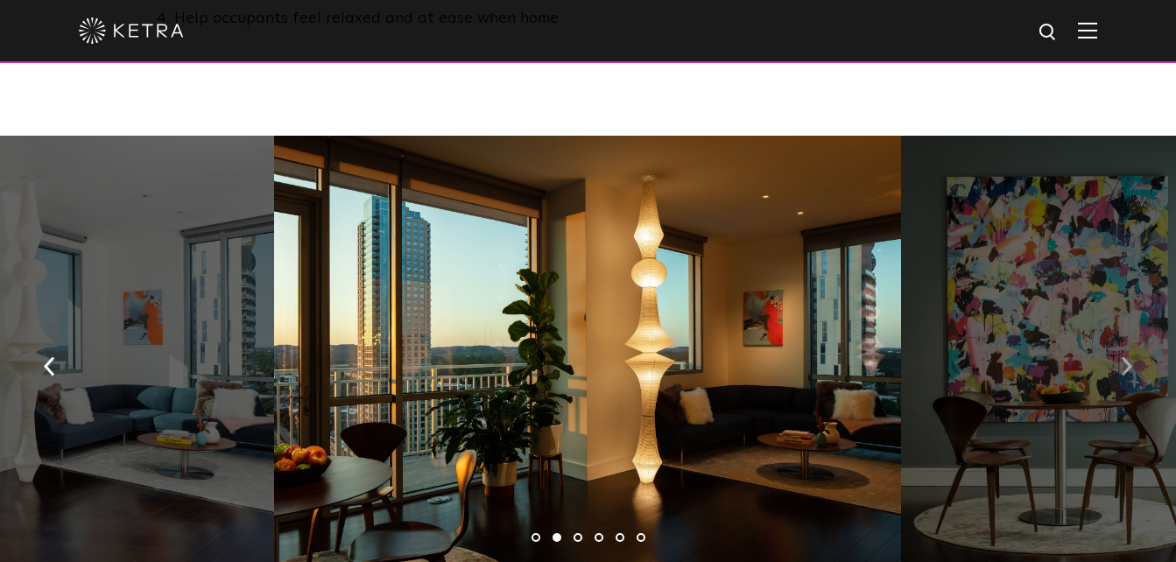
click at [1124, 357] on img "button" at bounding box center [1126, 366] width 11 height 19
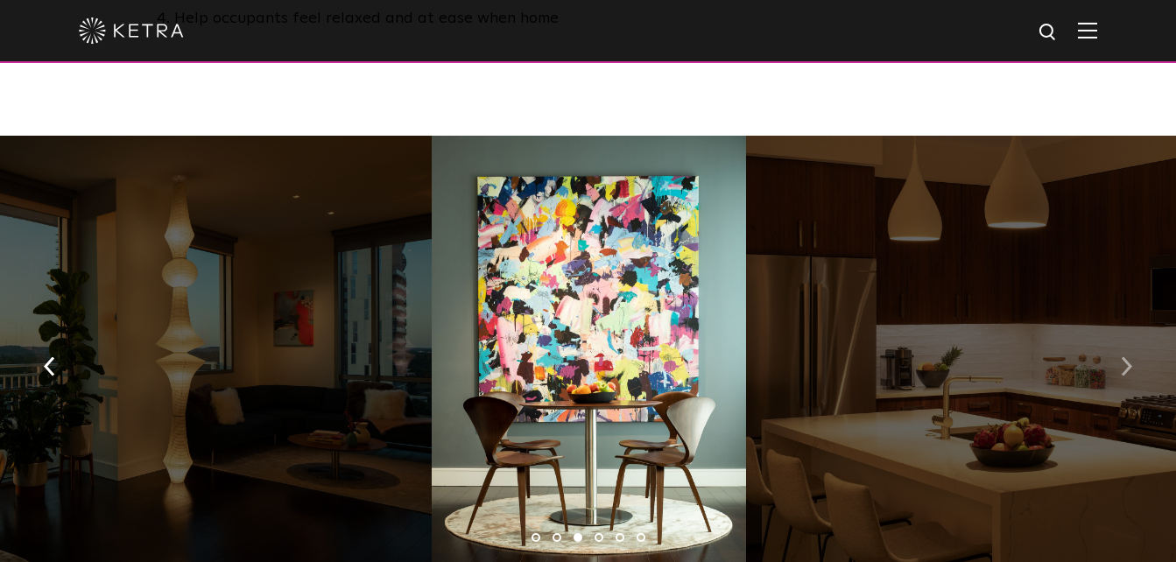
click at [1124, 357] on img "button" at bounding box center [1126, 366] width 11 height 19
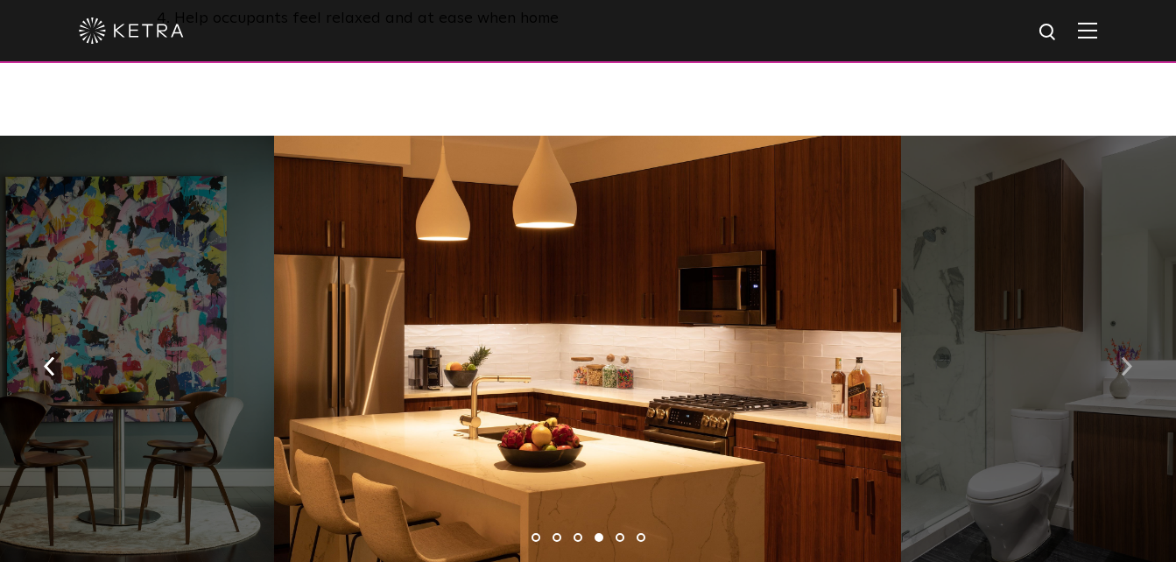
click at [1124, 357] on img "button" at bounding box center [1126, 366] width 11 height 19
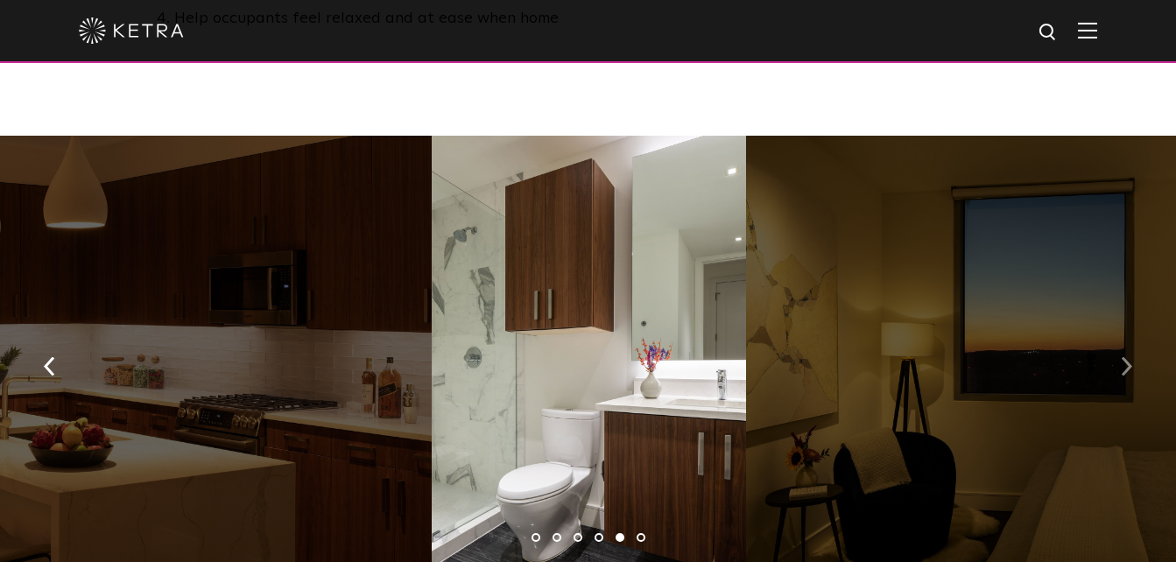
click at [1124, 357] on img "button" at bounding box center [1126, 366] width 11 height 19
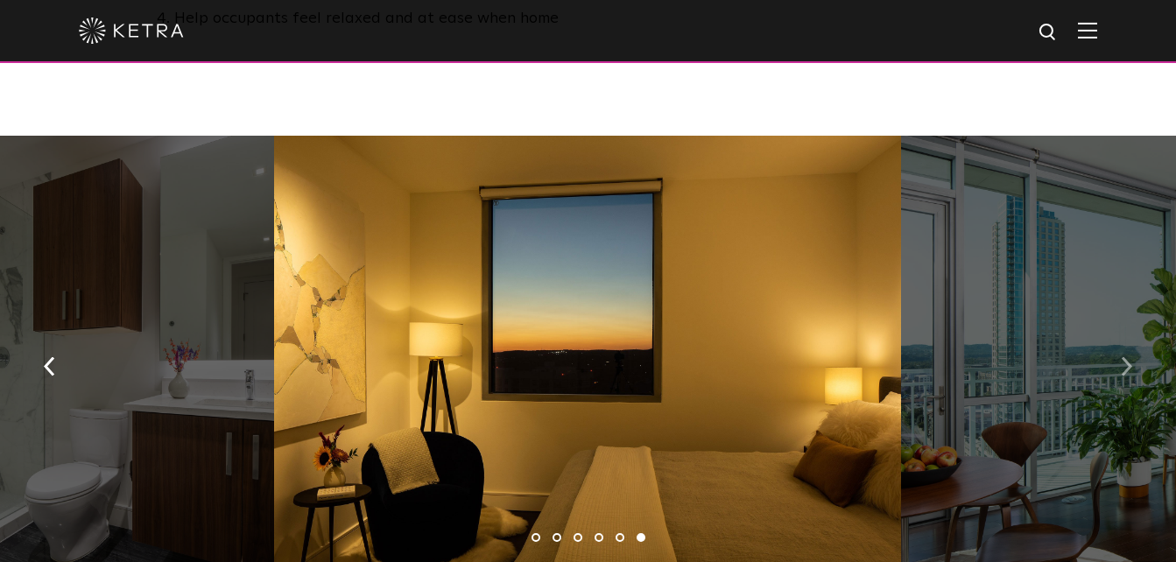
click at [1124, 357] on img "button" at bounding box center [1126, 366] width 11 height 19
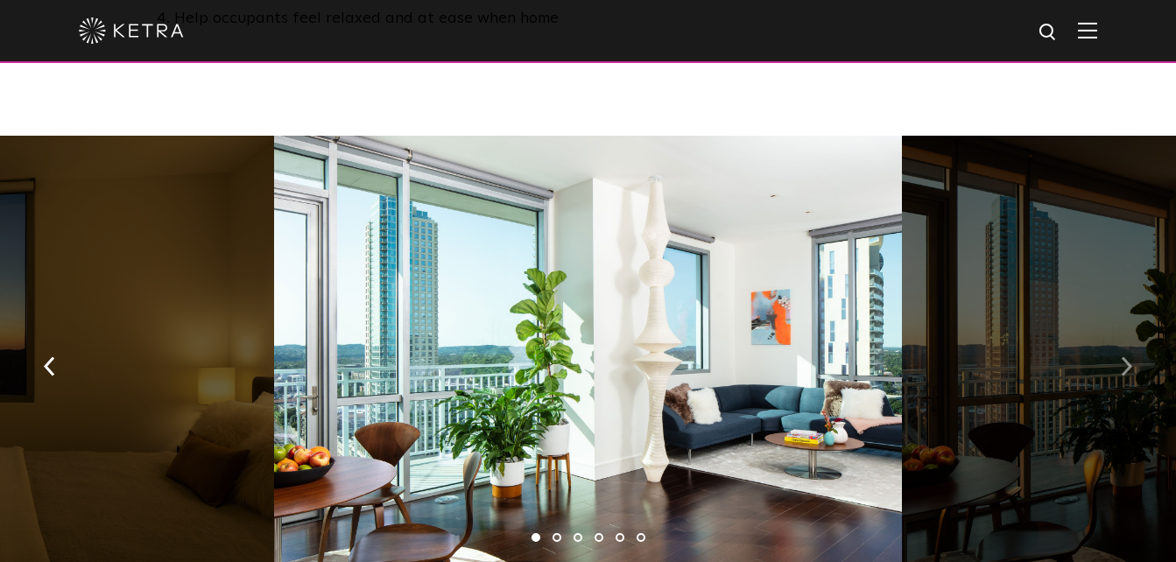
click at [1128, 357] on img "button" at bounding box center [1126, 366] width 11 height 19
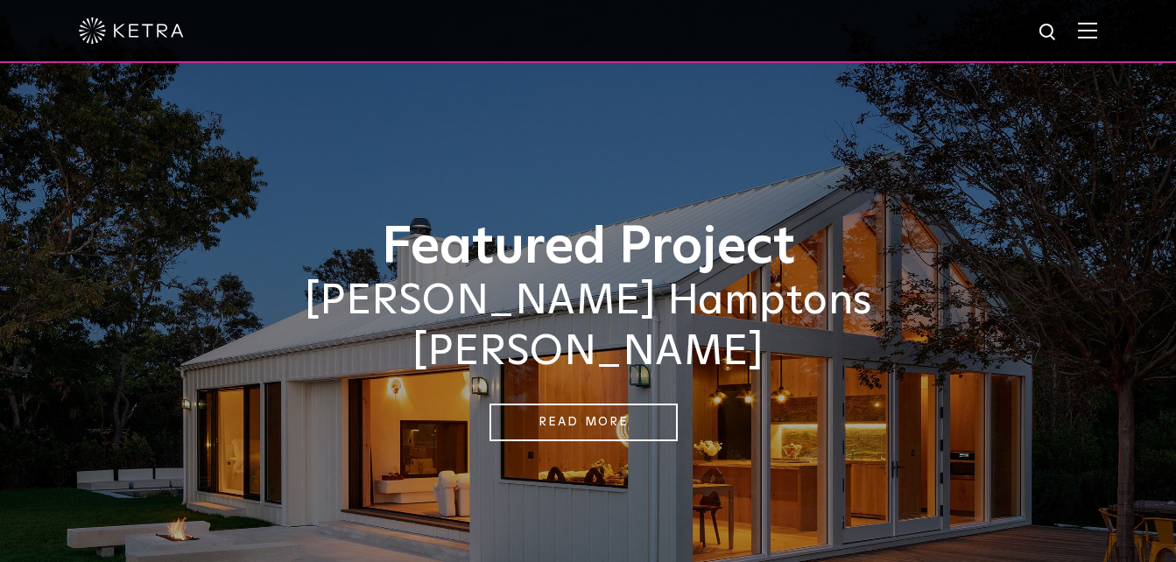
click at [1097, 34] on img at bounding box center [1087, 30] width 19 height 17
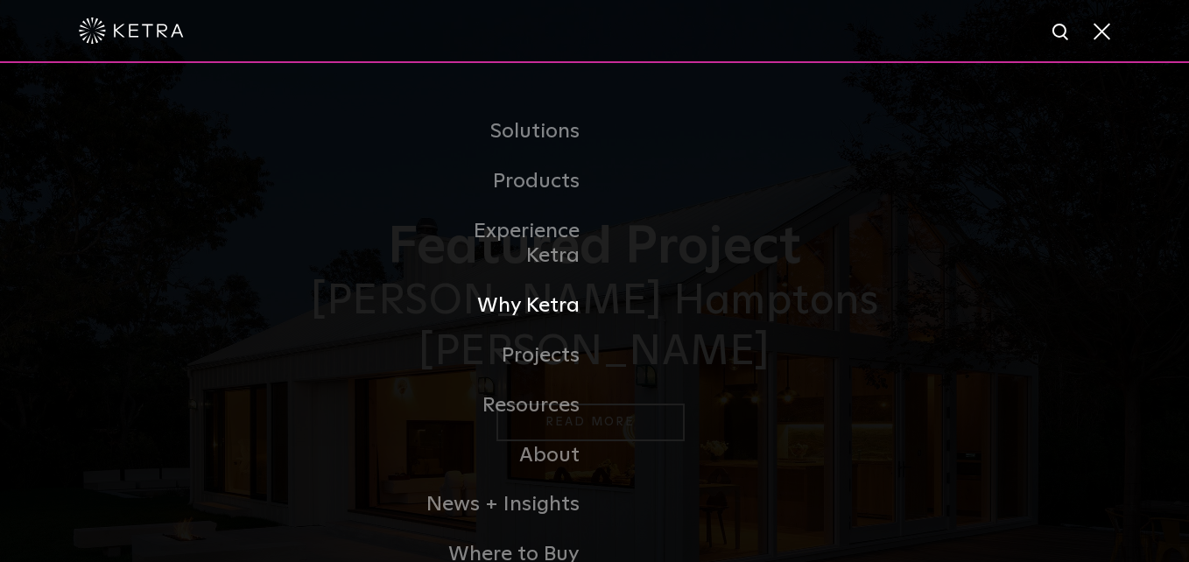
click at [550, 288] on link "Why Ketra" at bounding box center [505, 306] width 180 height 50
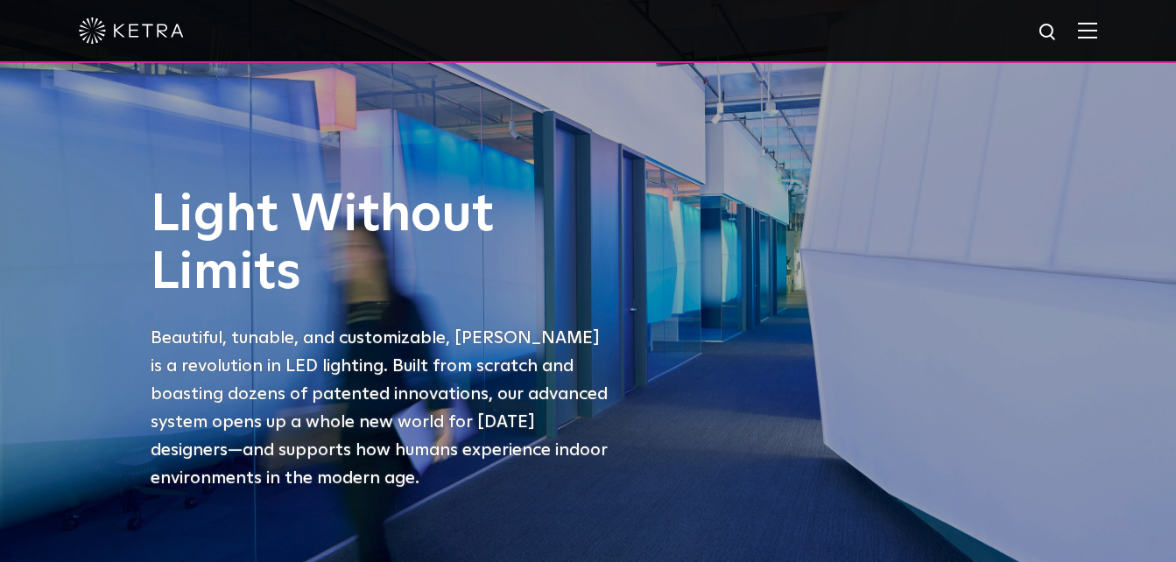
click at [1097, 37] on img at bounding box center [1087, 30] width 19 height 17
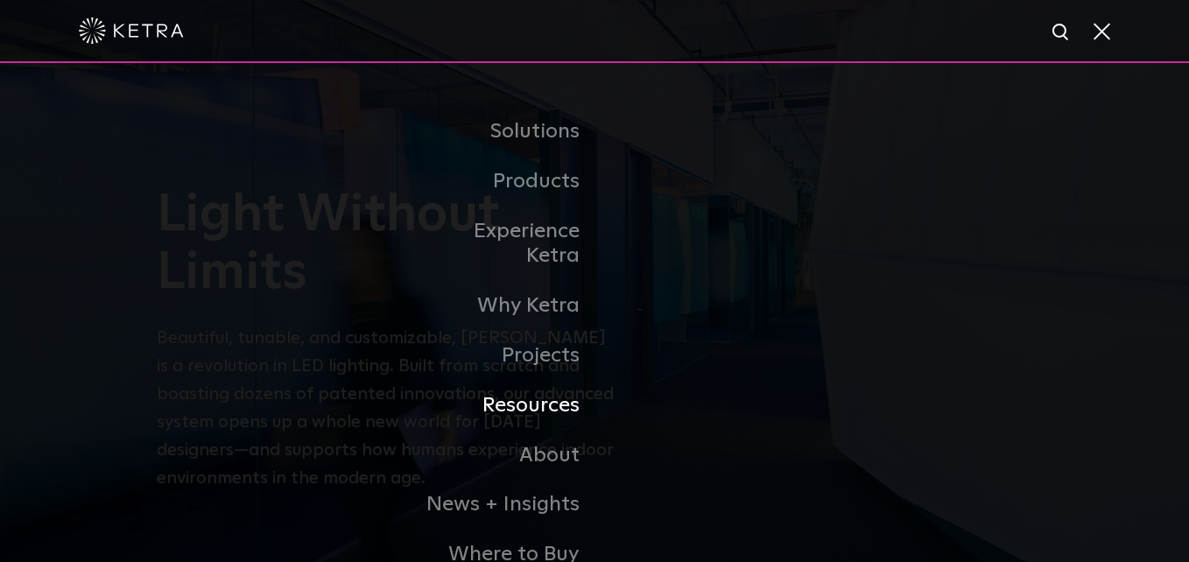
click at [555, 388] on link "Resources" at bounding box center [505, 406] width 180 height 50
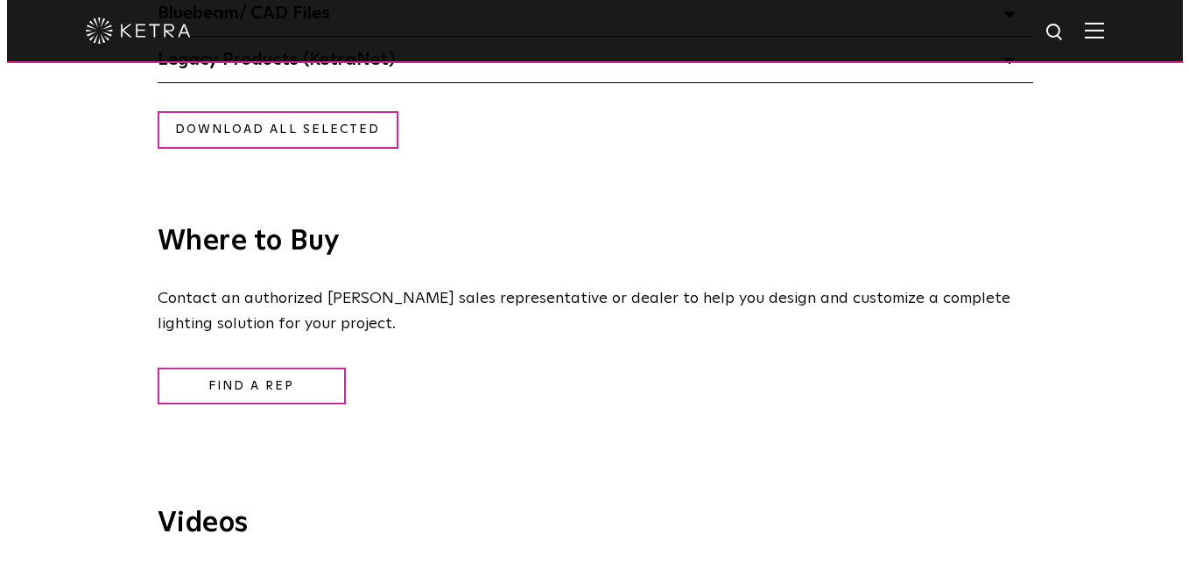
scroll to position [2102, 0]
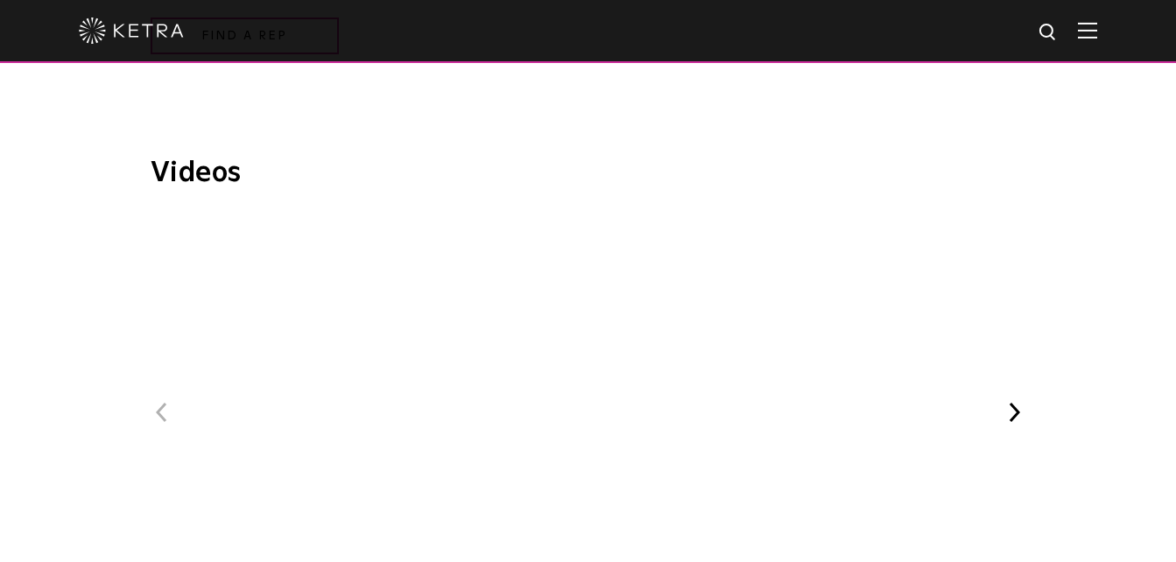
click at [1014, 417] on button "Next" at bounding box center [1015, 412] width 23 height 23
click at [1015, 427] on button "Next" at bounding box center [1015, 424] width 23 height 23
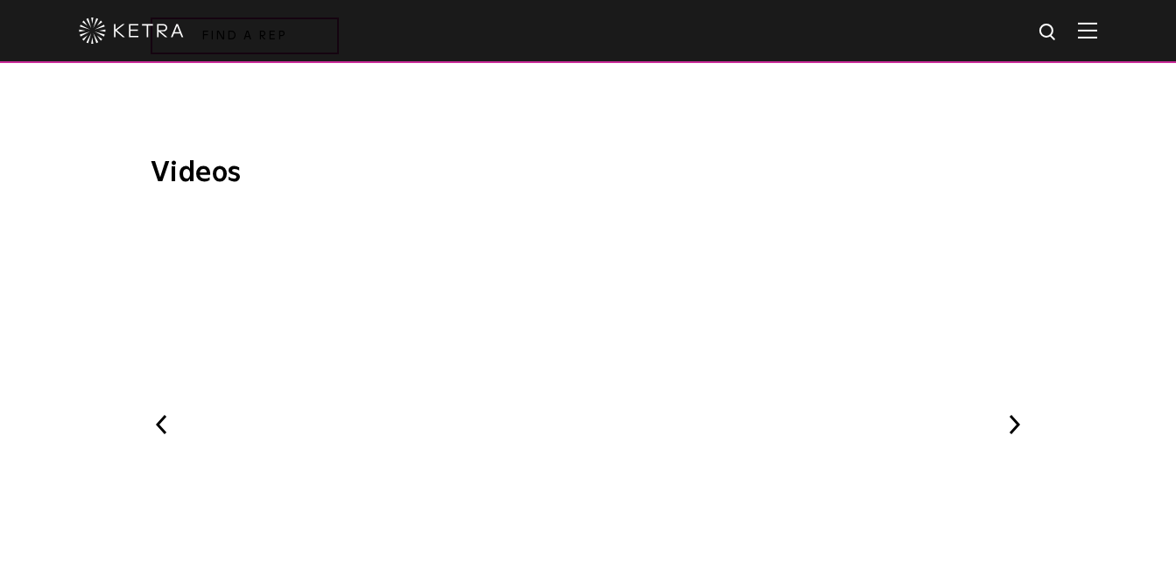
click at [1015, 427] on button "Next" at bounding box center [1015, 424] width 23 height 23
click at [751, 402] on span "[PERSON_NAME] Natural Light" at bounding box center [587, 430] width 589 height 428
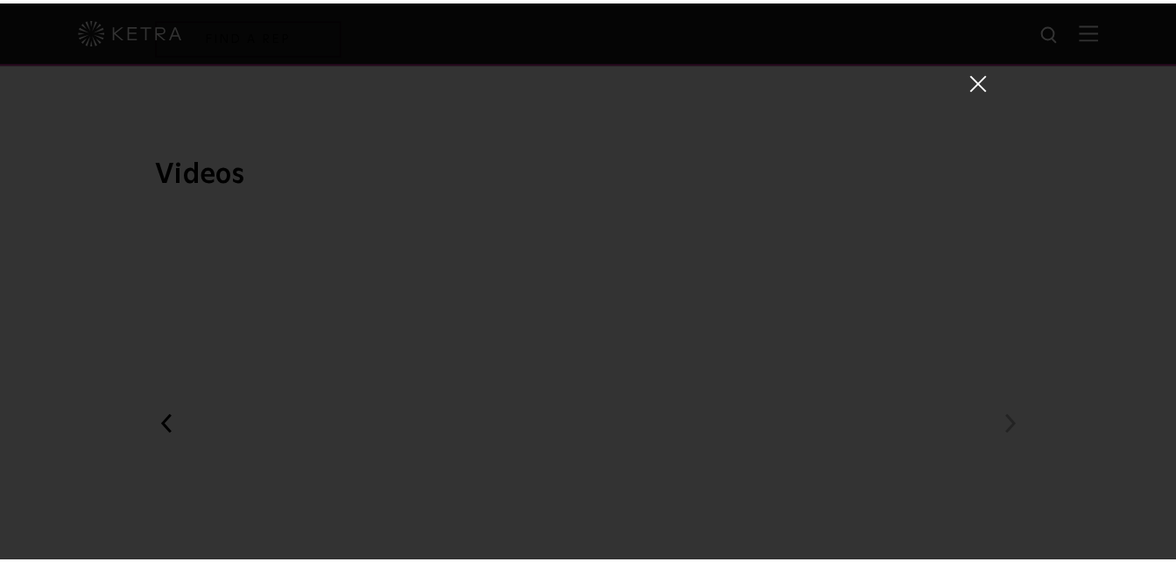
scroll to position [53, 0]
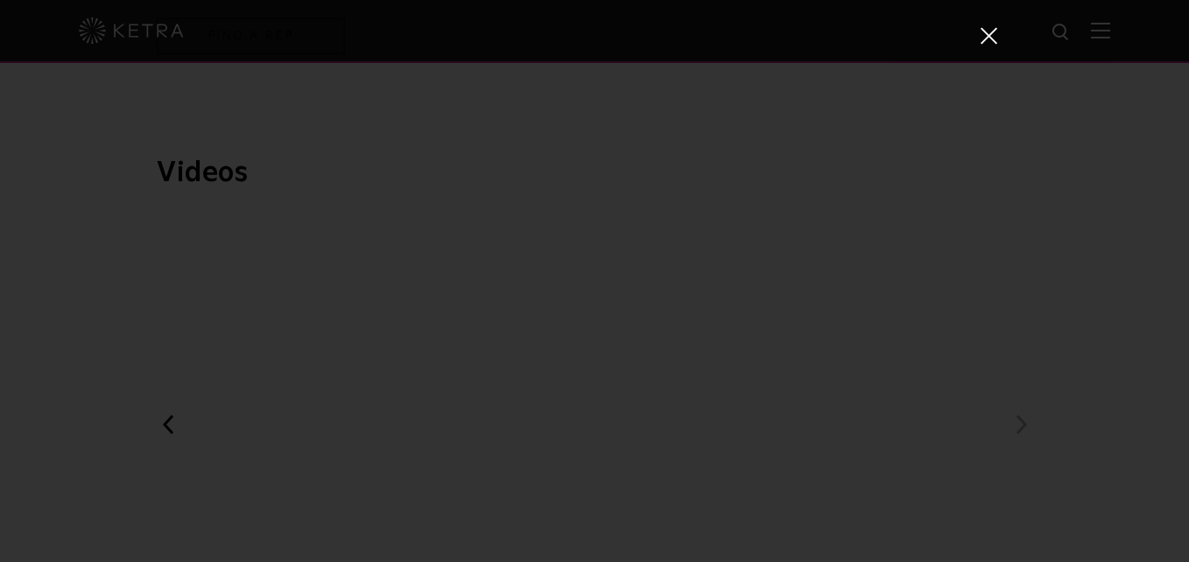
click at [990, 29] on span at bounding box center [987, 35] width 19 height 18
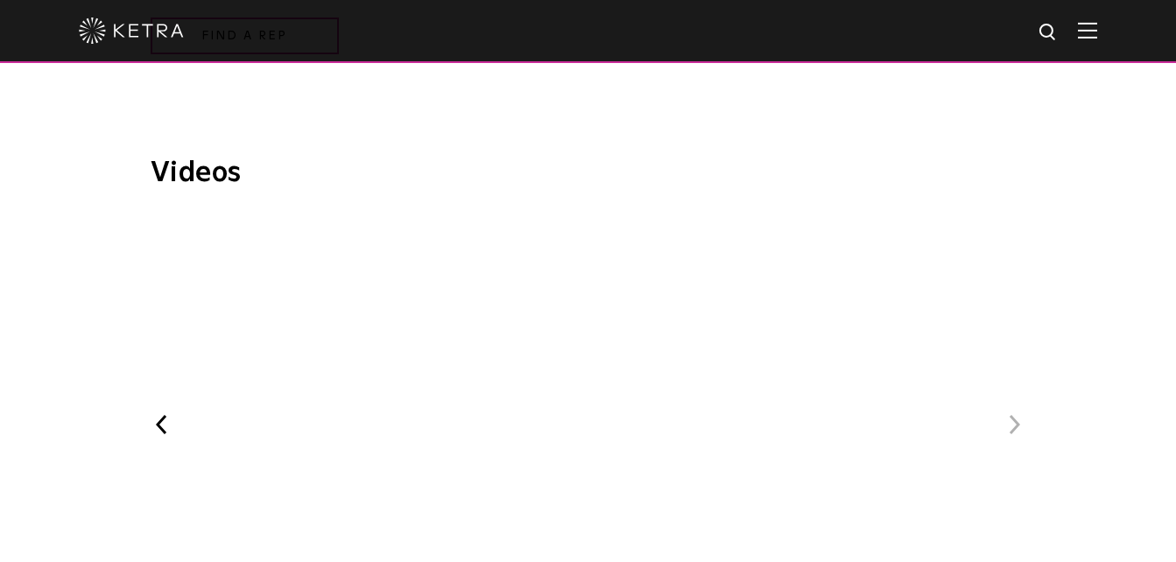
click at [166, 428] on button "Previous" at bounding box center [162, 424] width 23 height 23
click at [567, 406] on span "The Lutron HXL Approach" at bounding box center [587, 430] width 589 height 428
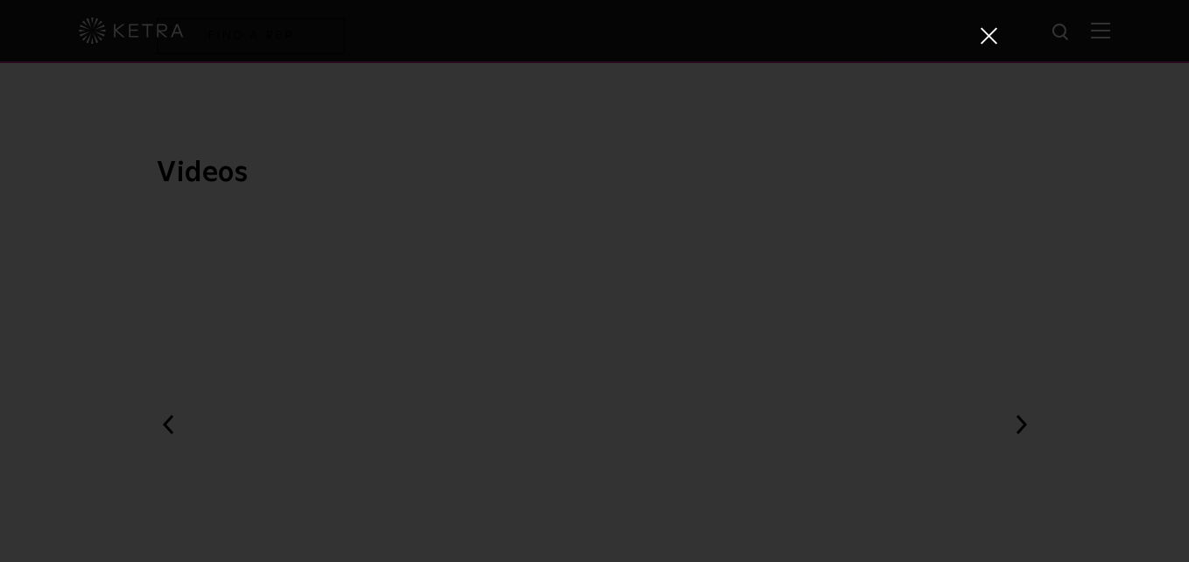
click at [70, 344] on div "The Lutron HXL Approach" at bounding box center [594, 281] width 1189 height 562
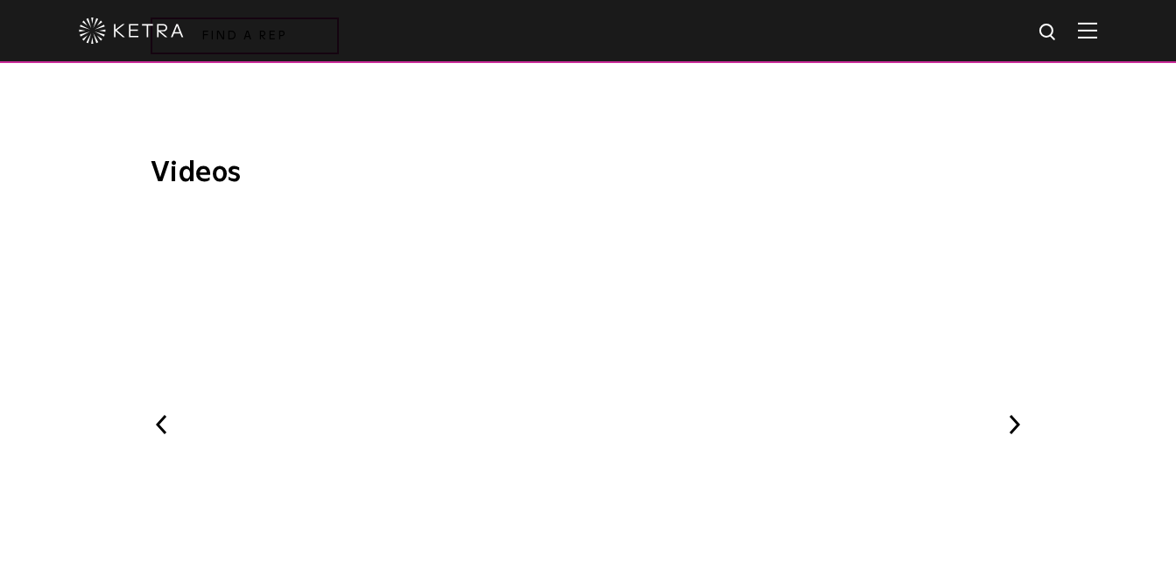
click at [163, 430] on button "Previous" at bounding box center [162, 424] width 23 height 23
click at [166, 430] on button "Previous" at bounding box center [162, 424] width 23 height 23
click at [588, 397] on span "[PERSON_NAME] Art + Light Experience" at bounding box center [587, 430] width 589 height 428
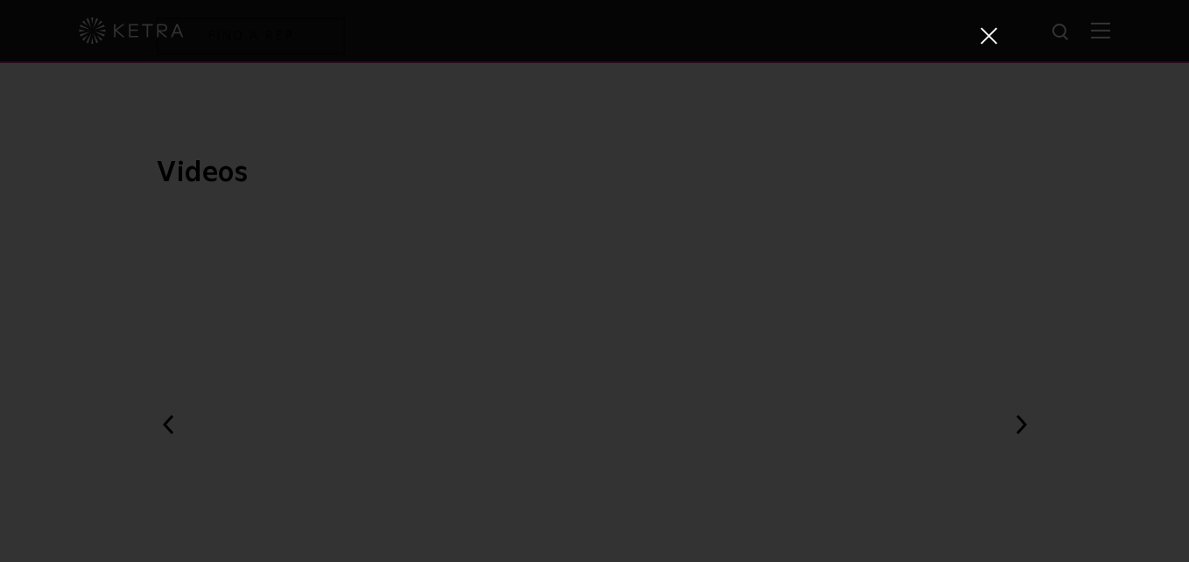
click at [1122, 136] on div "[PERSON_NAME] Art + Light Experience" at bounding box center [594, 281] width 1189 height 562
